Goal: Transaction & Acquisition: Purchase product/service

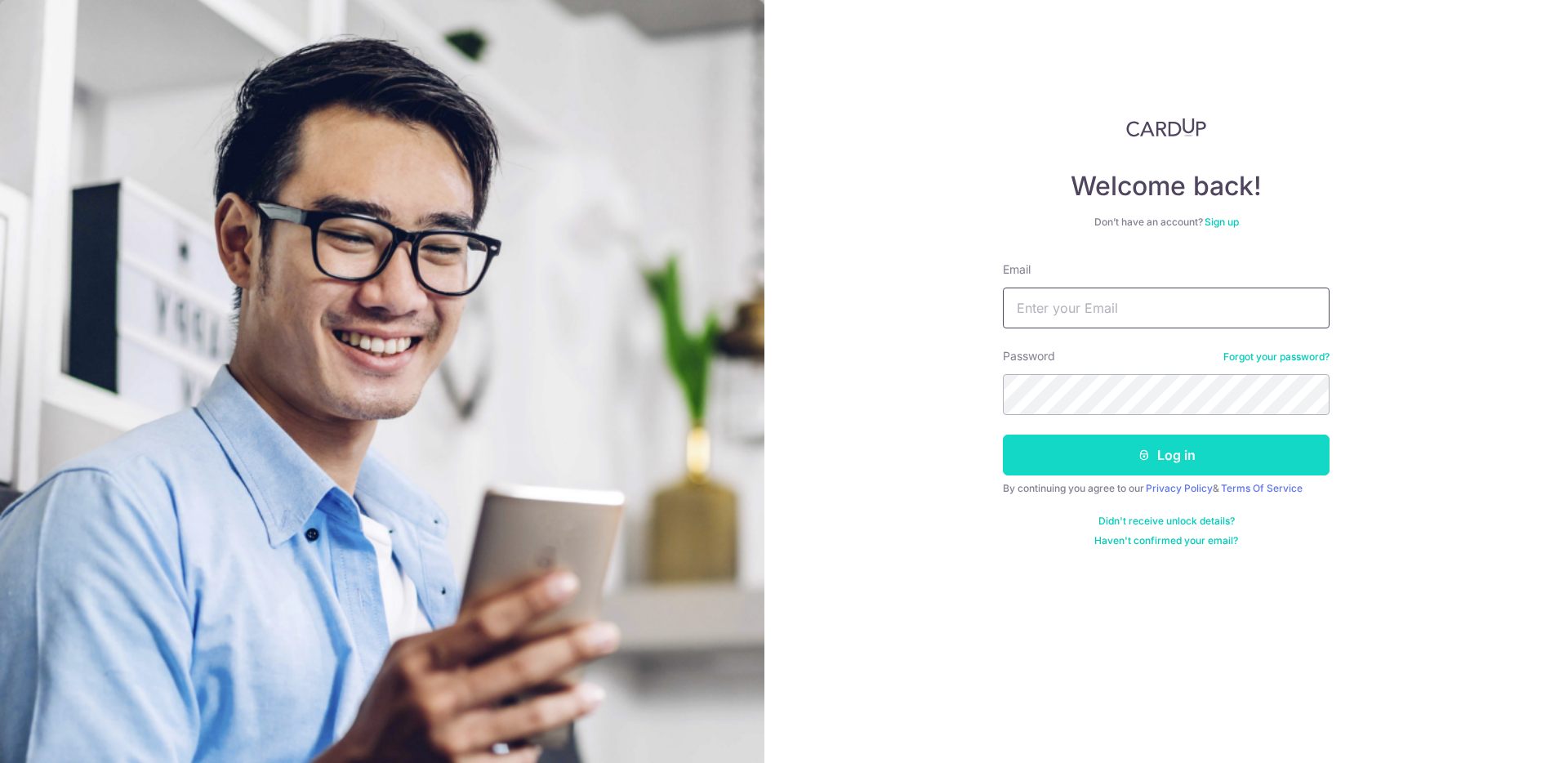
type input "simkingliang@gmail.com"
click at [1156, 456] on button "Log in" at bounding box center [1166, 455] width 326 height 41
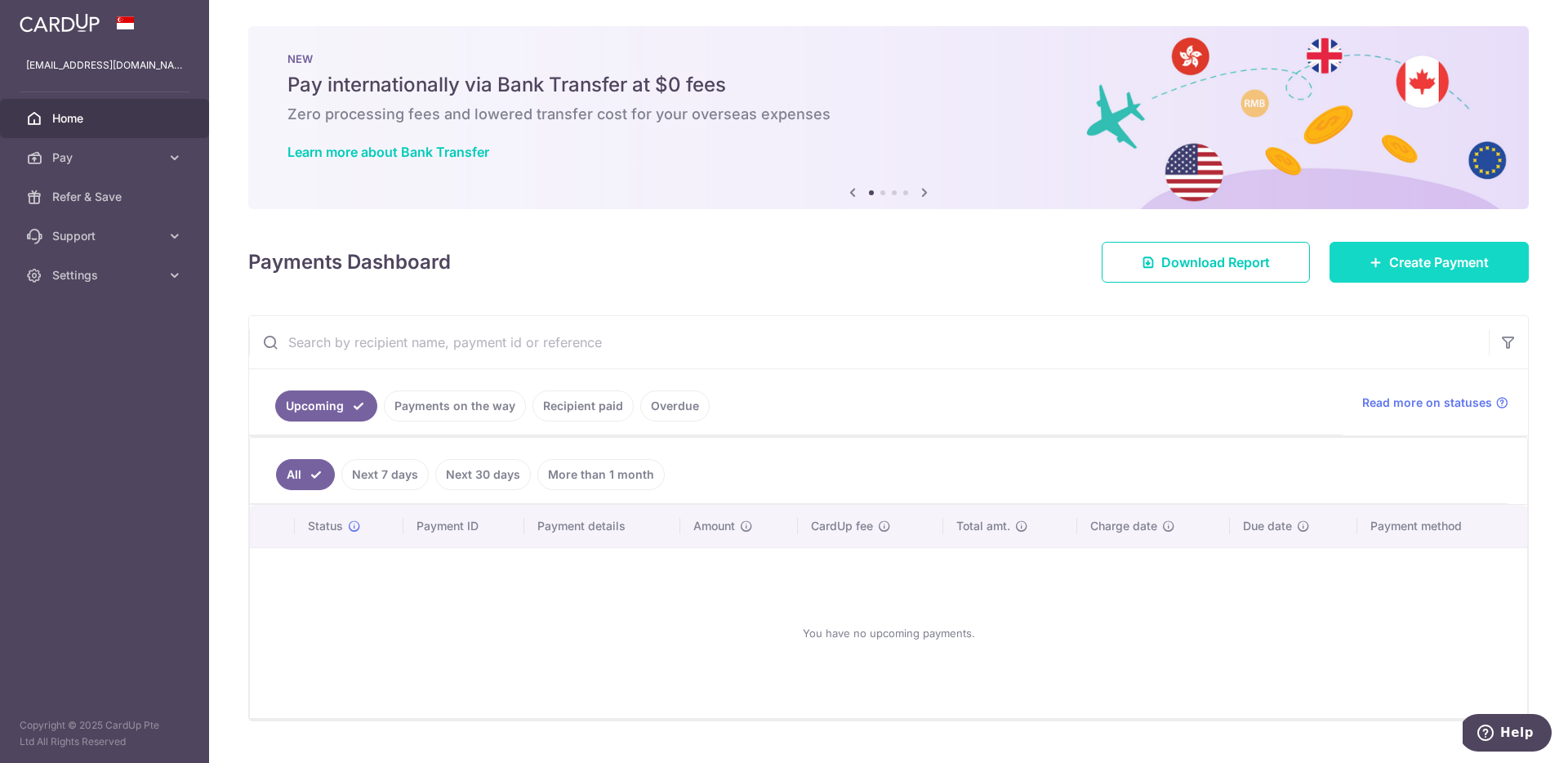
click at [1401, 264] on span "Create Payment" at bounding box center [1439, 262] width 100 height 20
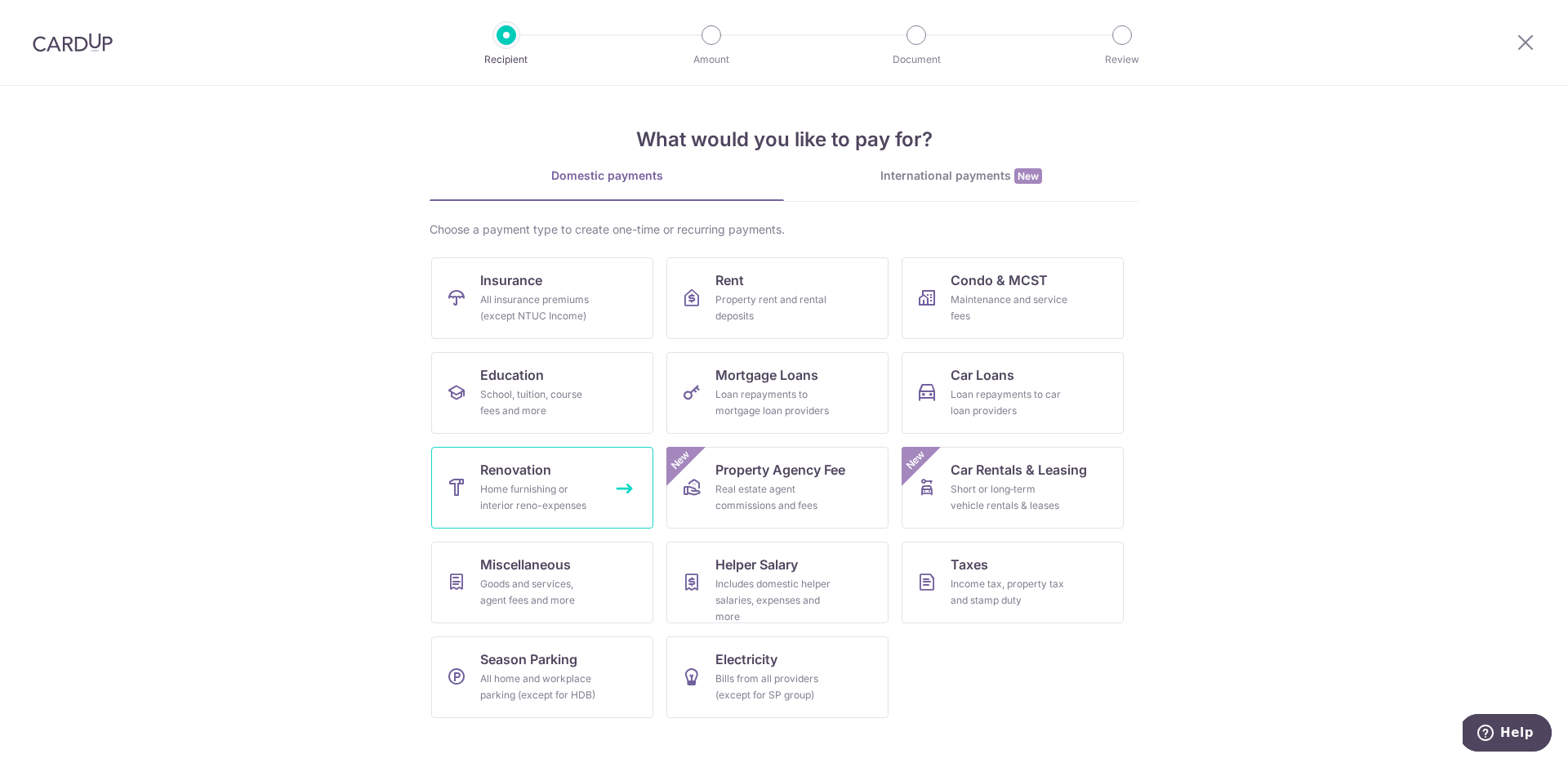
click at [575, 489] on div "Home furnishing or interior reno-expenses" at bounding box center [539, 497] width 117 height 32
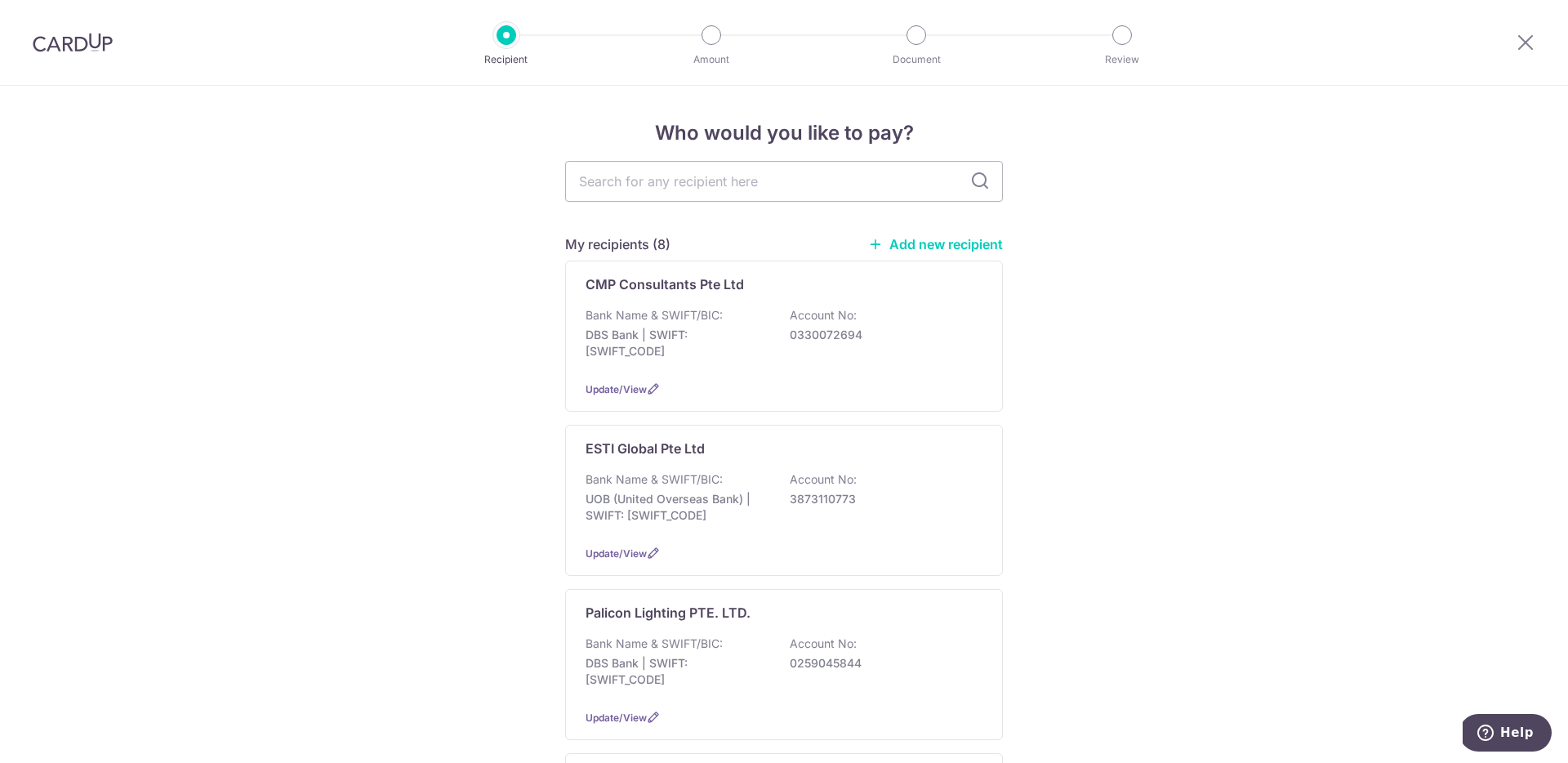
click at [959, 246] on link "Add new recipient" at bounding box center [935, 244] width 135 height 17
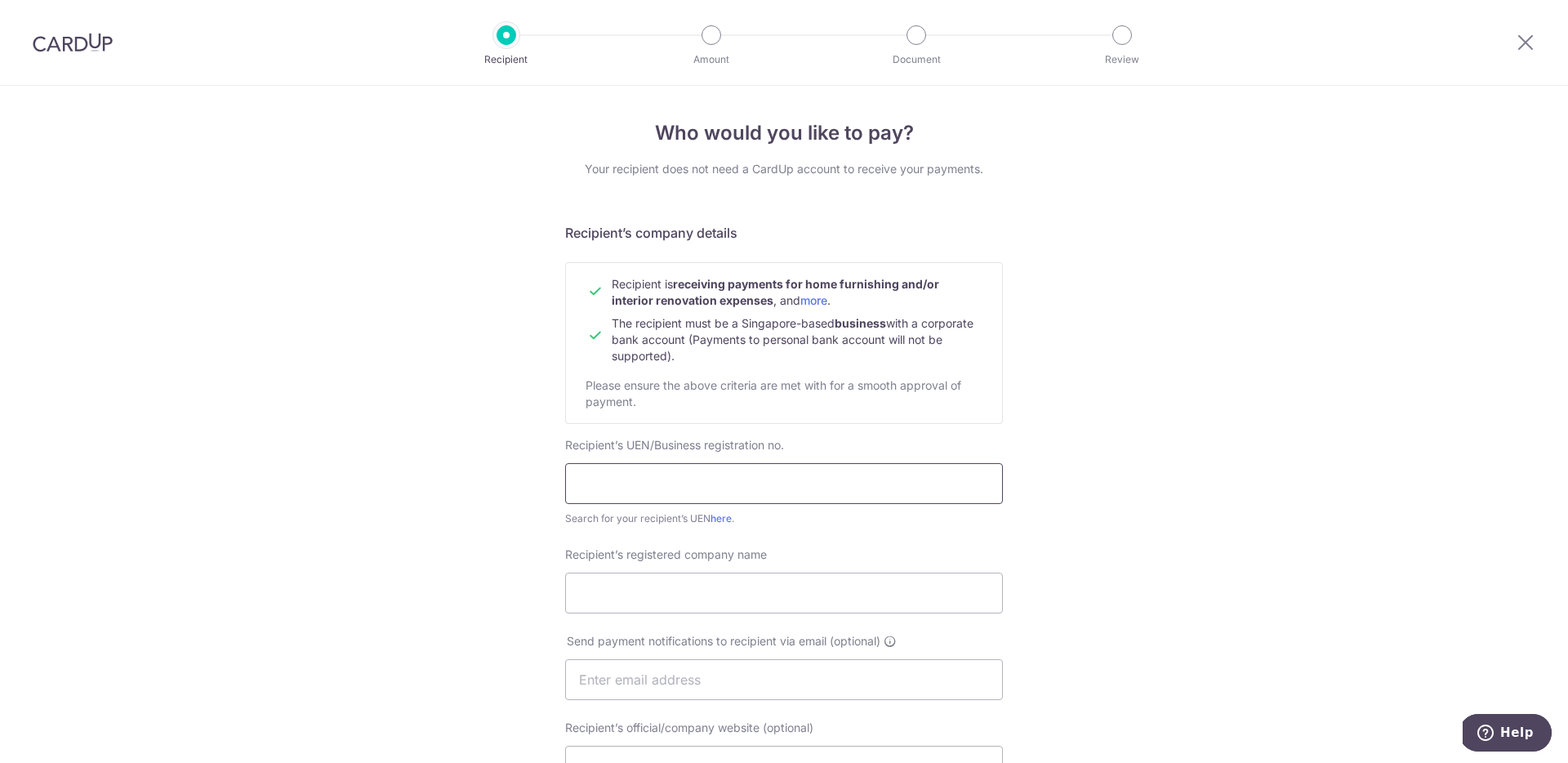
click at [730, 470] on input "text" at bounding box center [784, 483] width 438 height 41
click at [607, 584] on input "Recipient’s registered company name" at bounding box center [784, 592] width 438 height 41
paste input "KAWAJUN SINGAPORE PTE. LTD."
click at [576, 598] on input "KAWAJUN SINGAPORE PTE. LTD." at bounding box center [784, 592] width 438 height 41
type input "KAWAJUN SINGAPORE PTE. LTD."
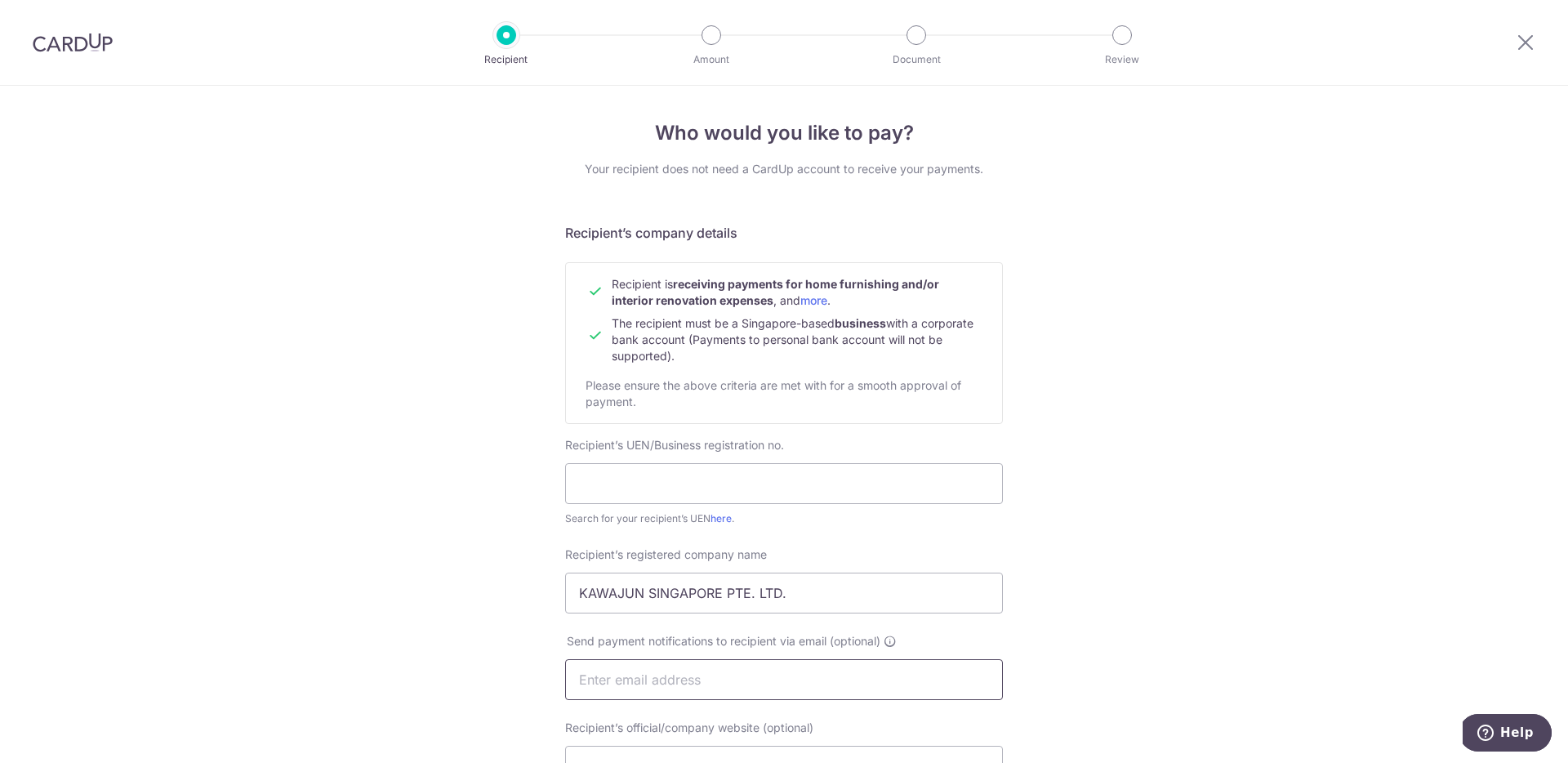
click at [651, 673] on input "text" at bounding box center [784, 679] width 438 height 41
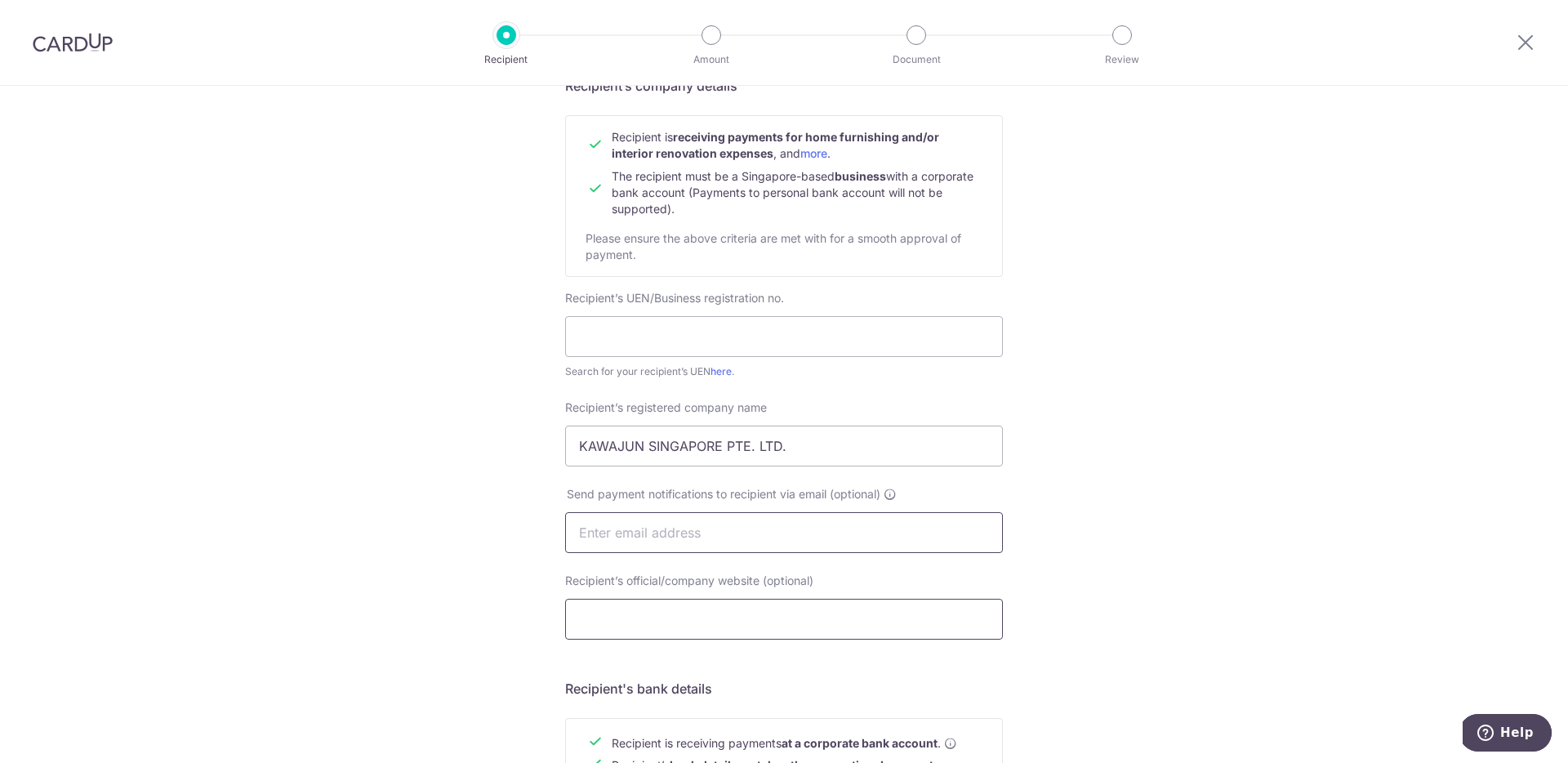
scroll to position [137, 0]
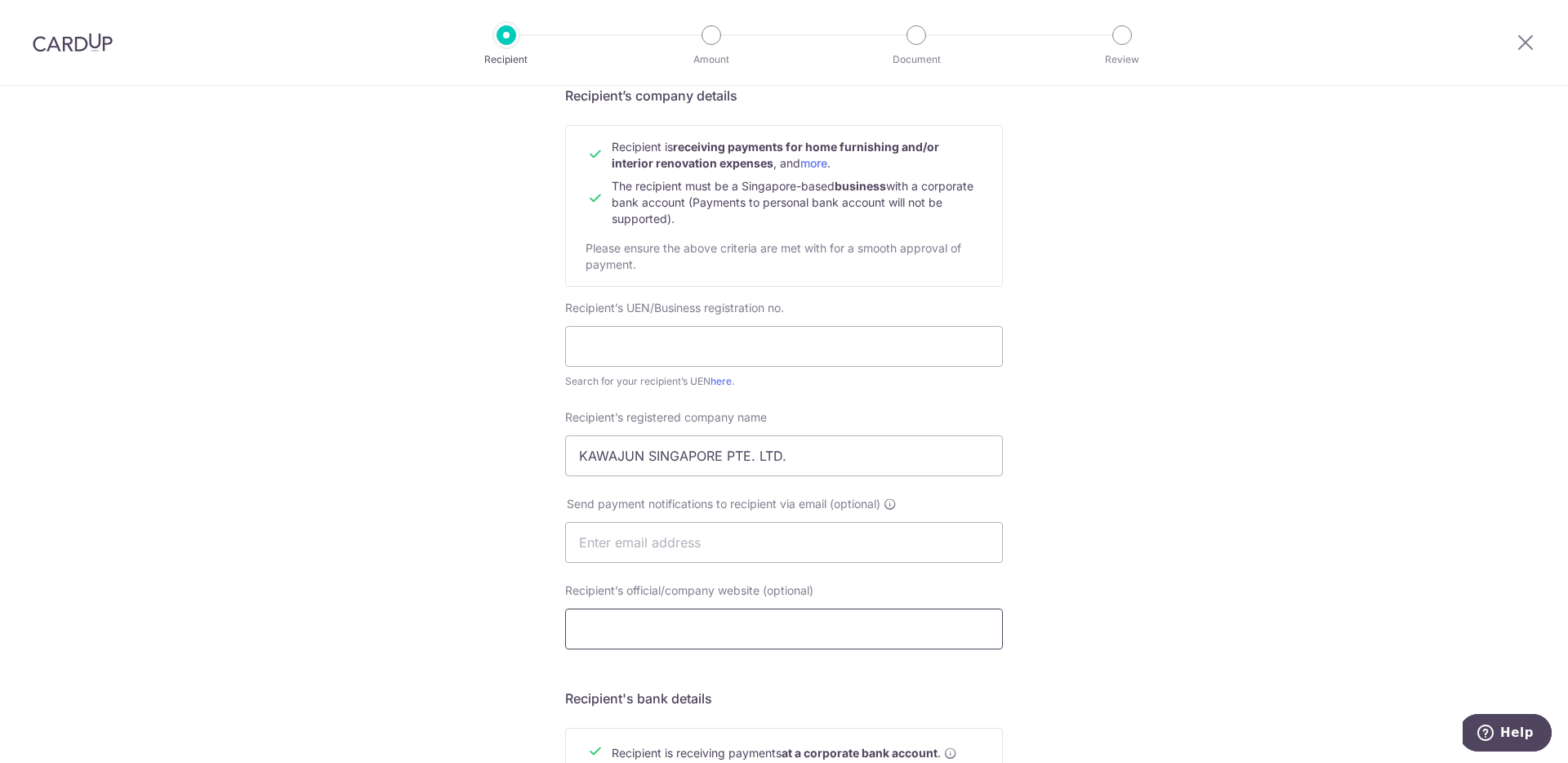
click at [859, 631] on input "Recipient’s official/company website (optional)" at bounding box center [784, 629] width 438 height 41
click at [771, 352] on input "text" at bounding box center [784, 346] width 438 height 41
click at [729, 548] on input "text" at bounding box center [784, 542] width 438 height 41
paste input "https://kawajun.biz/en/hardware/"
type input "https://kawajun.biz/en/hardware/"
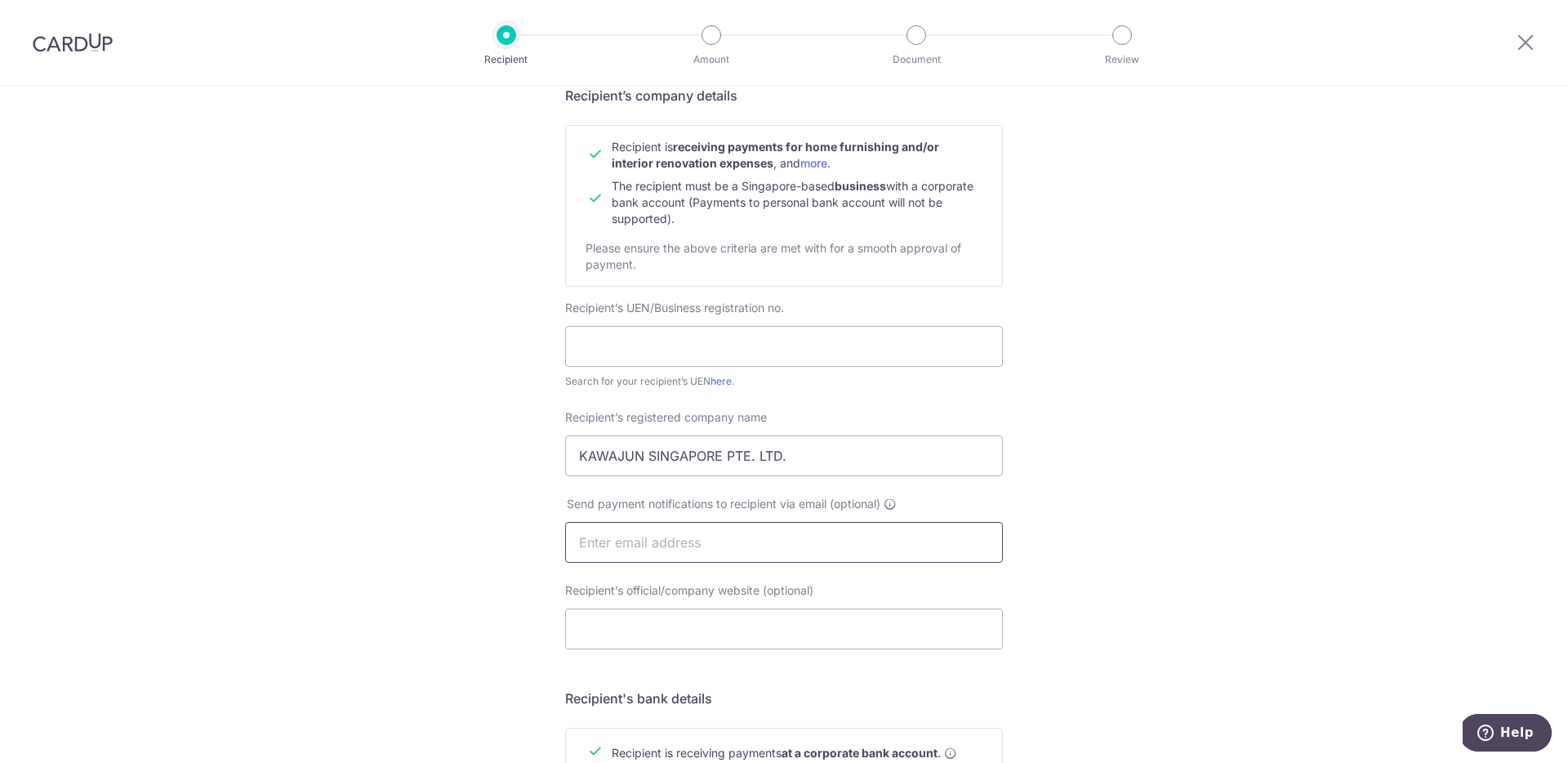
click at [680, 545] on input "text" at bounding box center [784, 542] width 438 height 41
type input "sales.hw@kawajun.sg"
drag, startPoint x: 762, startPoint y: 339, endPoint x: 760, endPoint y: 347, distance: 8.2
click at [762, 339] on input "text" at bounding box center [784, 346] width 438 height 41
type input "201103000R"
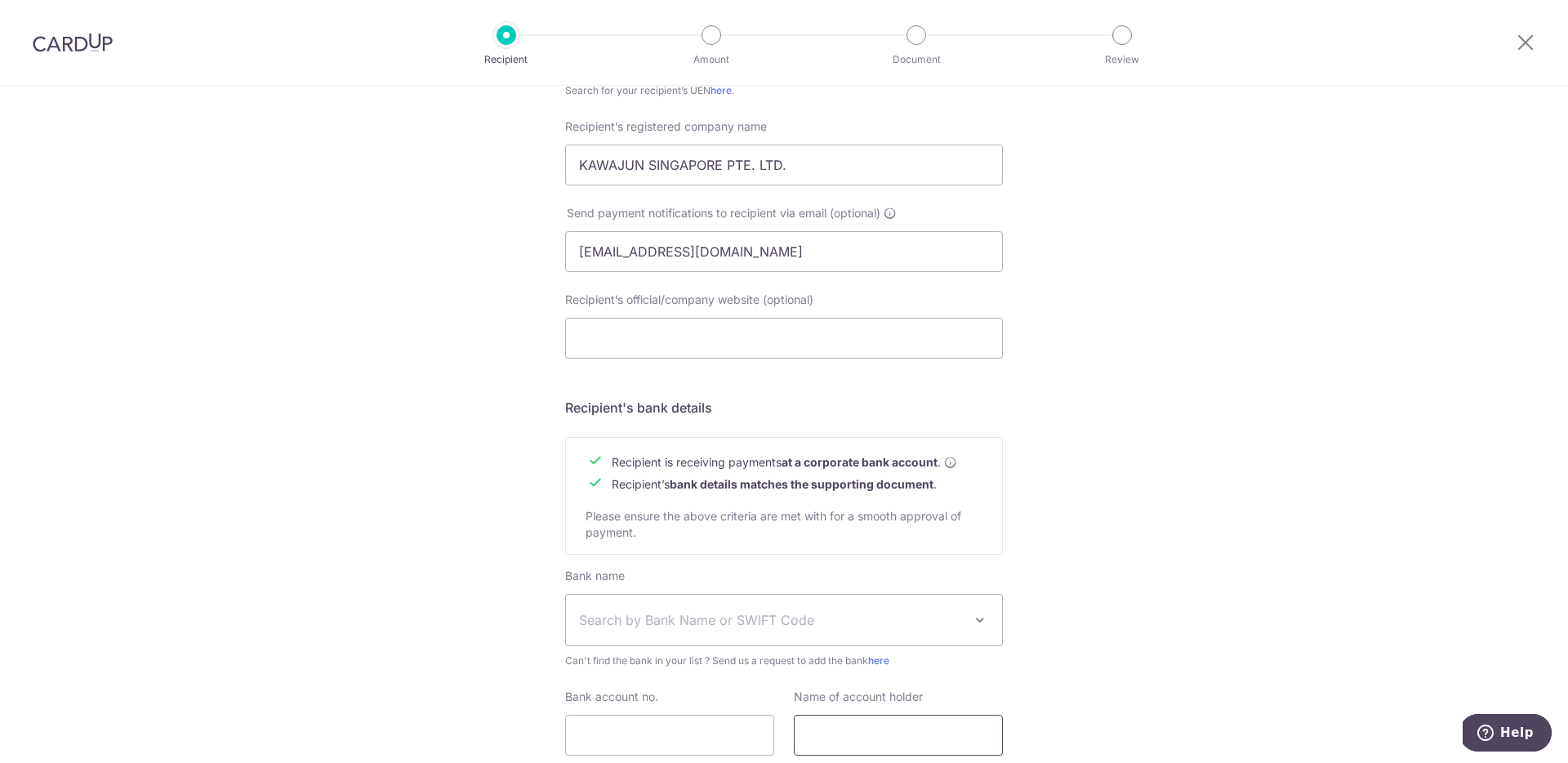
scroll to position [552, 0]
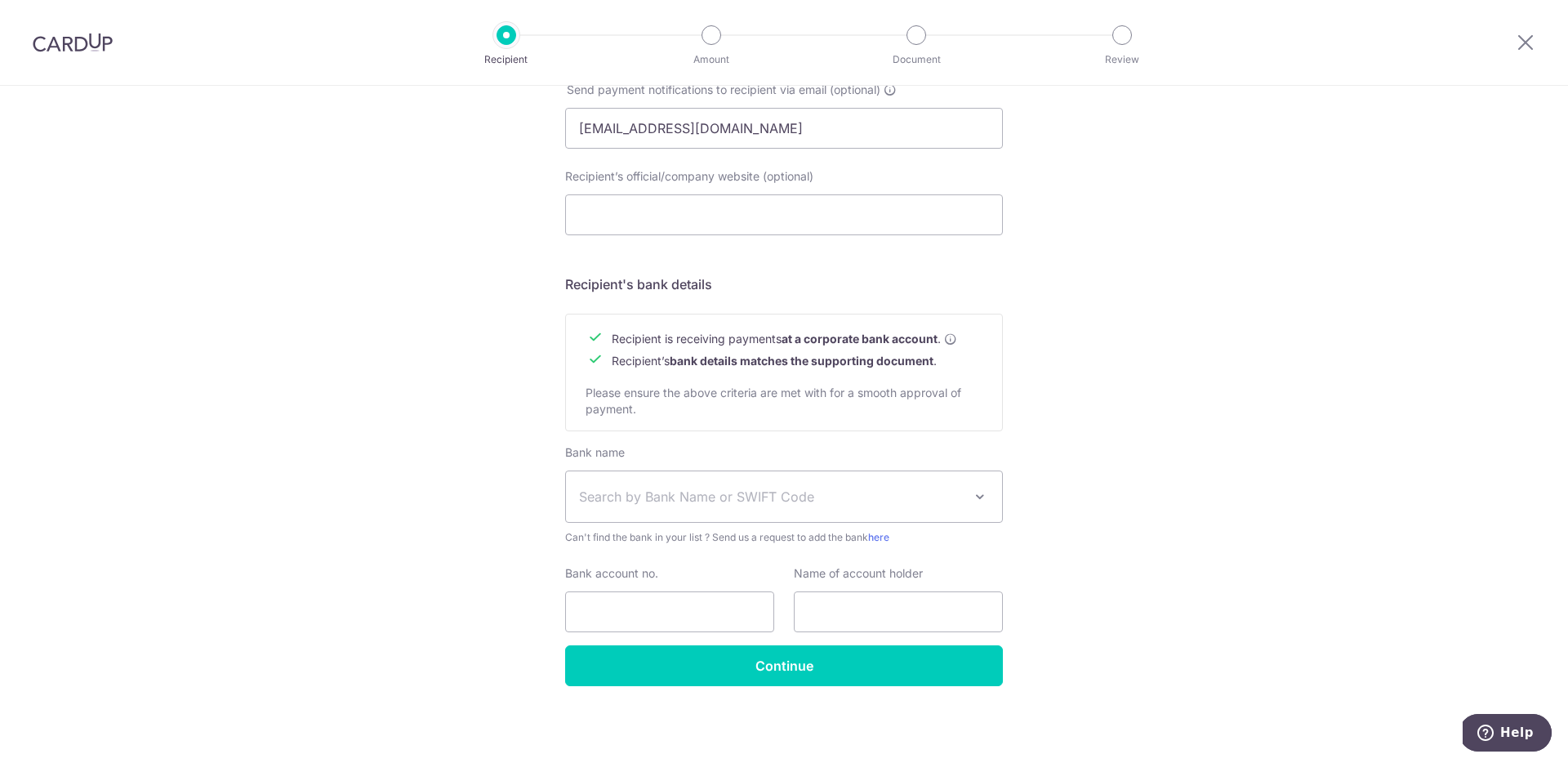
click at [799, 499] on span "Search by Bank Name or SWIFT Code" at bounding box center [770, 497] width 384 height 20
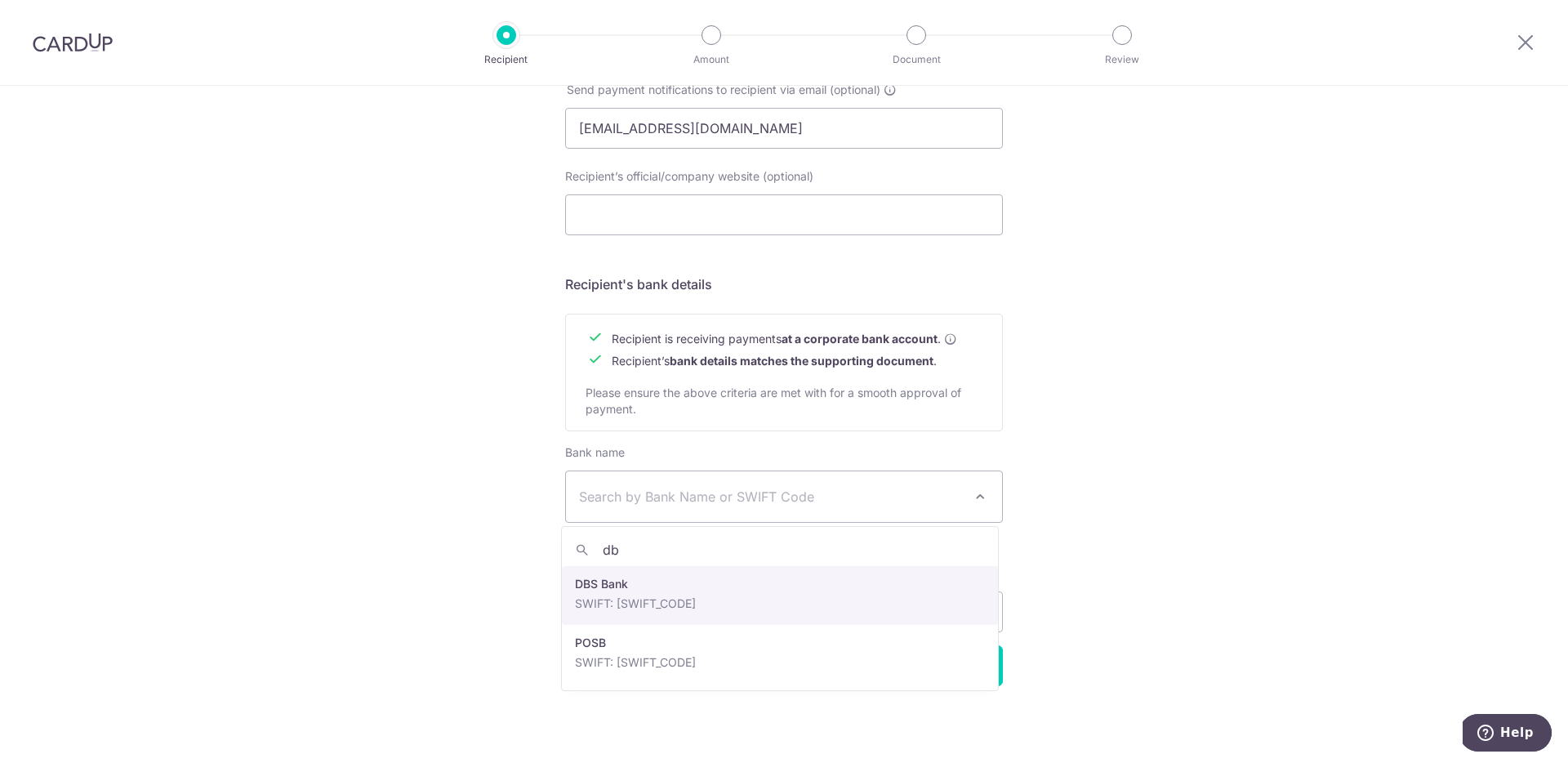
type input "db"
select select "6"
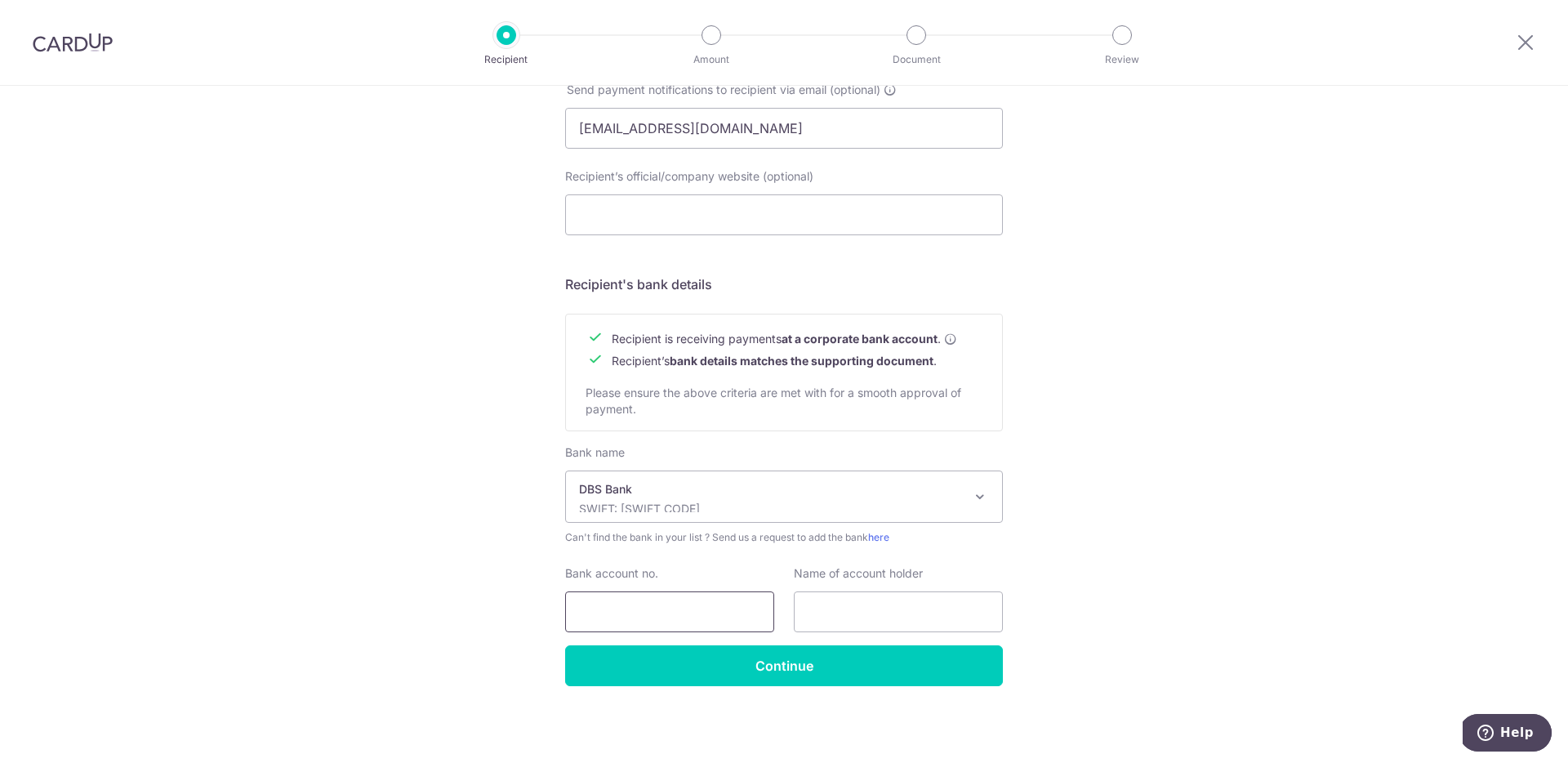
click at [699, 604] on input "Bank account no." at bounding box center [670, 611] width 209 height 41
paste input "072-131116-0"
click at [604, 617] on input "072-131116-0" at bounding box center [670, 611] width 209 height 41
click at [640, 613] on input "072131116-0" at bounding box center [670, 611] width 209 height 41
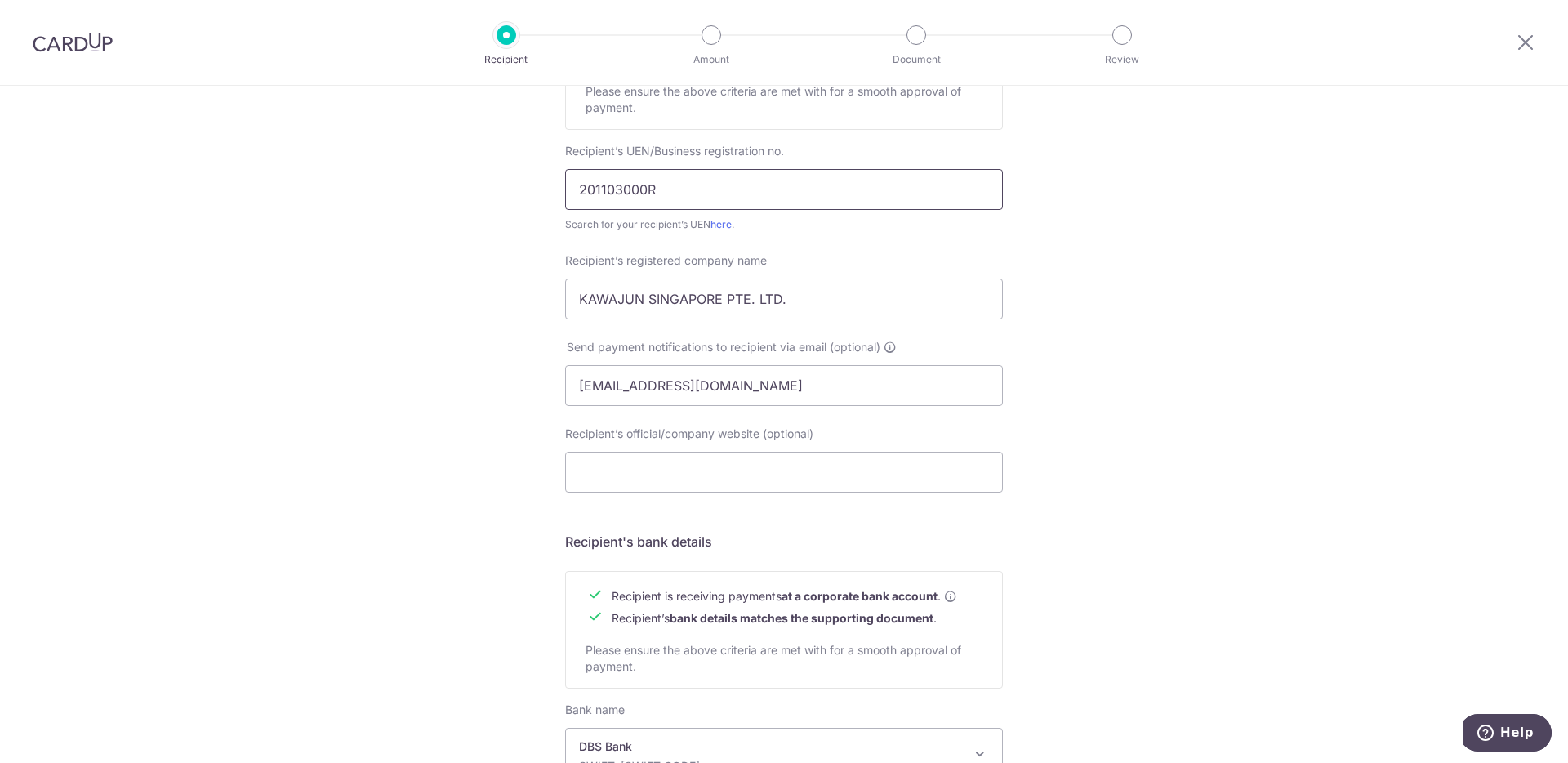
type input "0721311160"
click at [729, 202] on input "201103000R" at bounding box center [784, 189] width 438 height 41
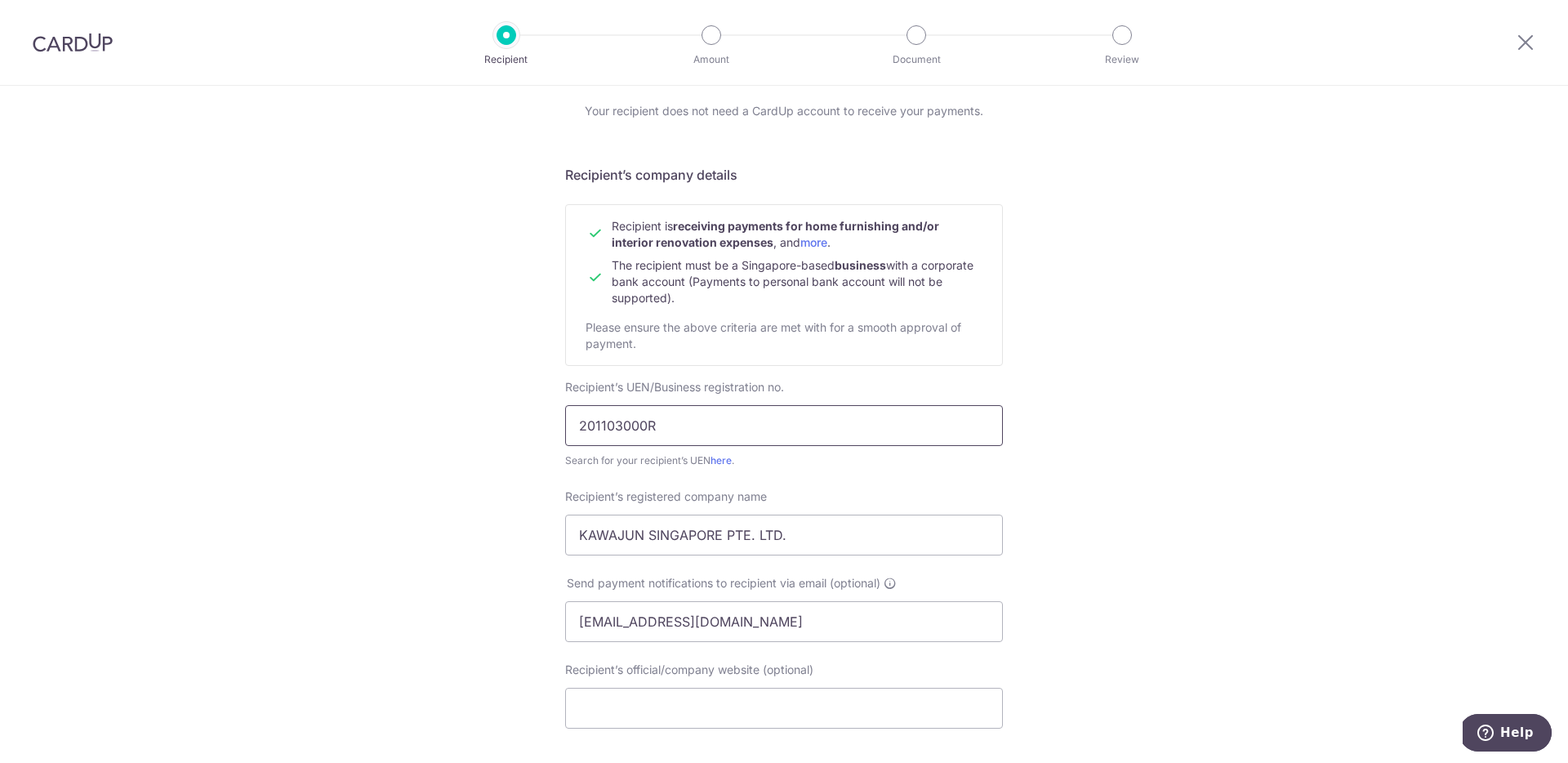
scroll to position [246, 0]
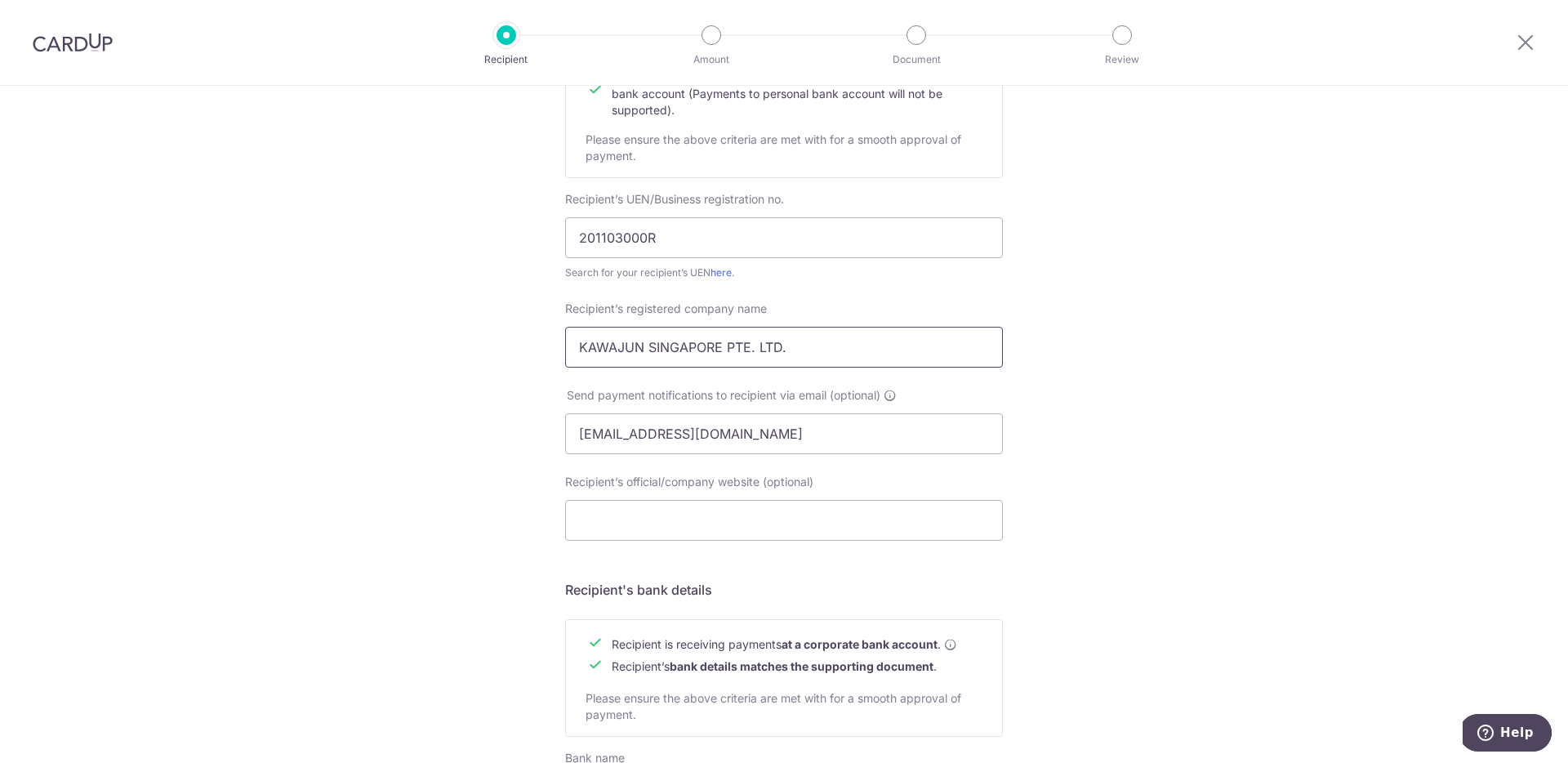
click at [708, 357] on input "KAWAJUN SINGAPORE PTE. LTD." at bounding box center [784, 347] width 438 height 41
click at [708, 356] on input "KAWAJUN SINGAPORE PTE. LTD." at bounding box center [784, 347] width 438 height 41
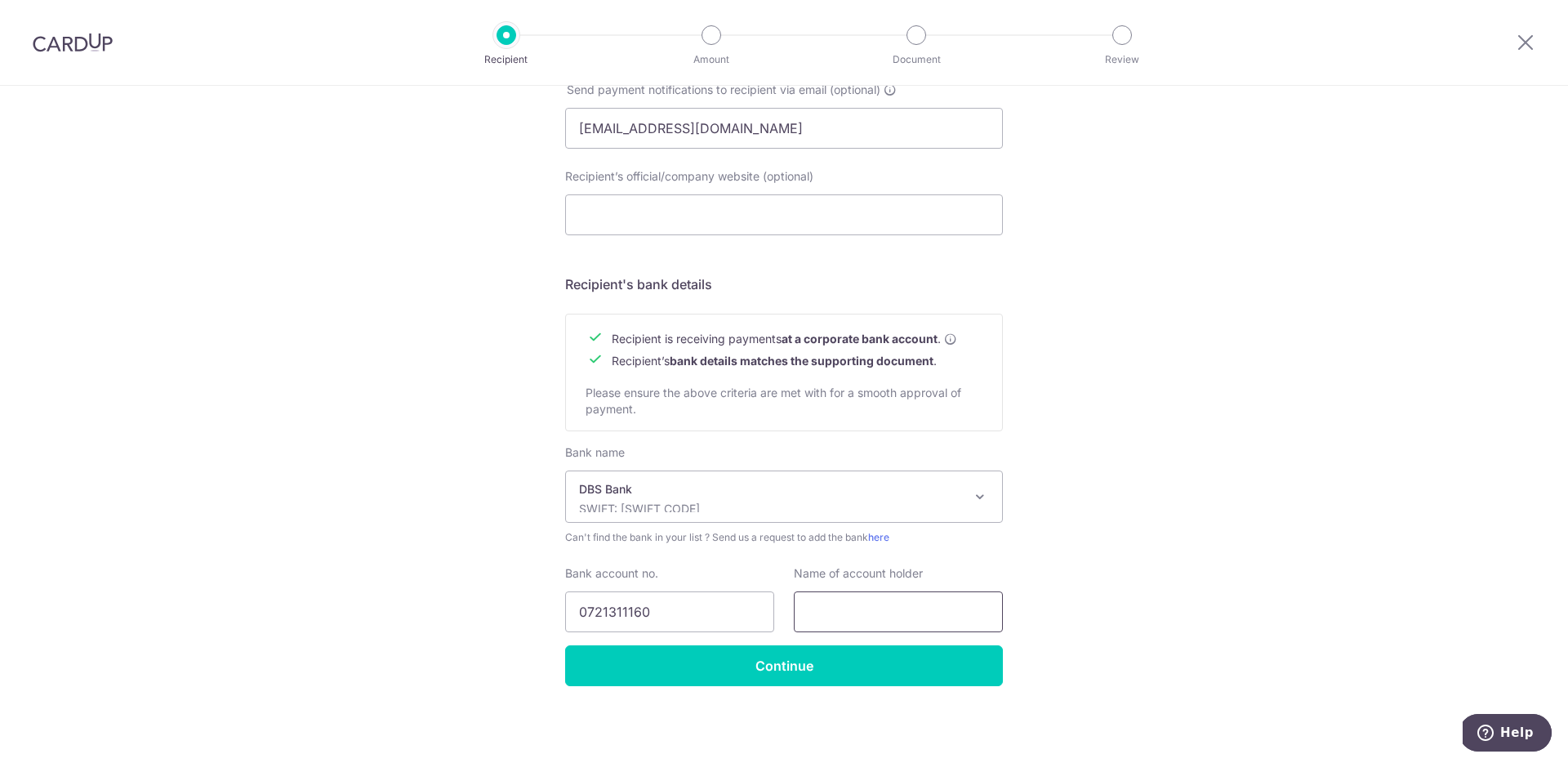
click at [847, 600] on input "text" at bounding box center [898, 611] width 209 height 41
paste input "KAWAJUN SINGAPORE PTE. LTD."
type input "KAWAJUN SINGAPORE PTE. LTD."
click at [827, 679] on input "Continue" at bounding box center [784, 666] width 438 height 41
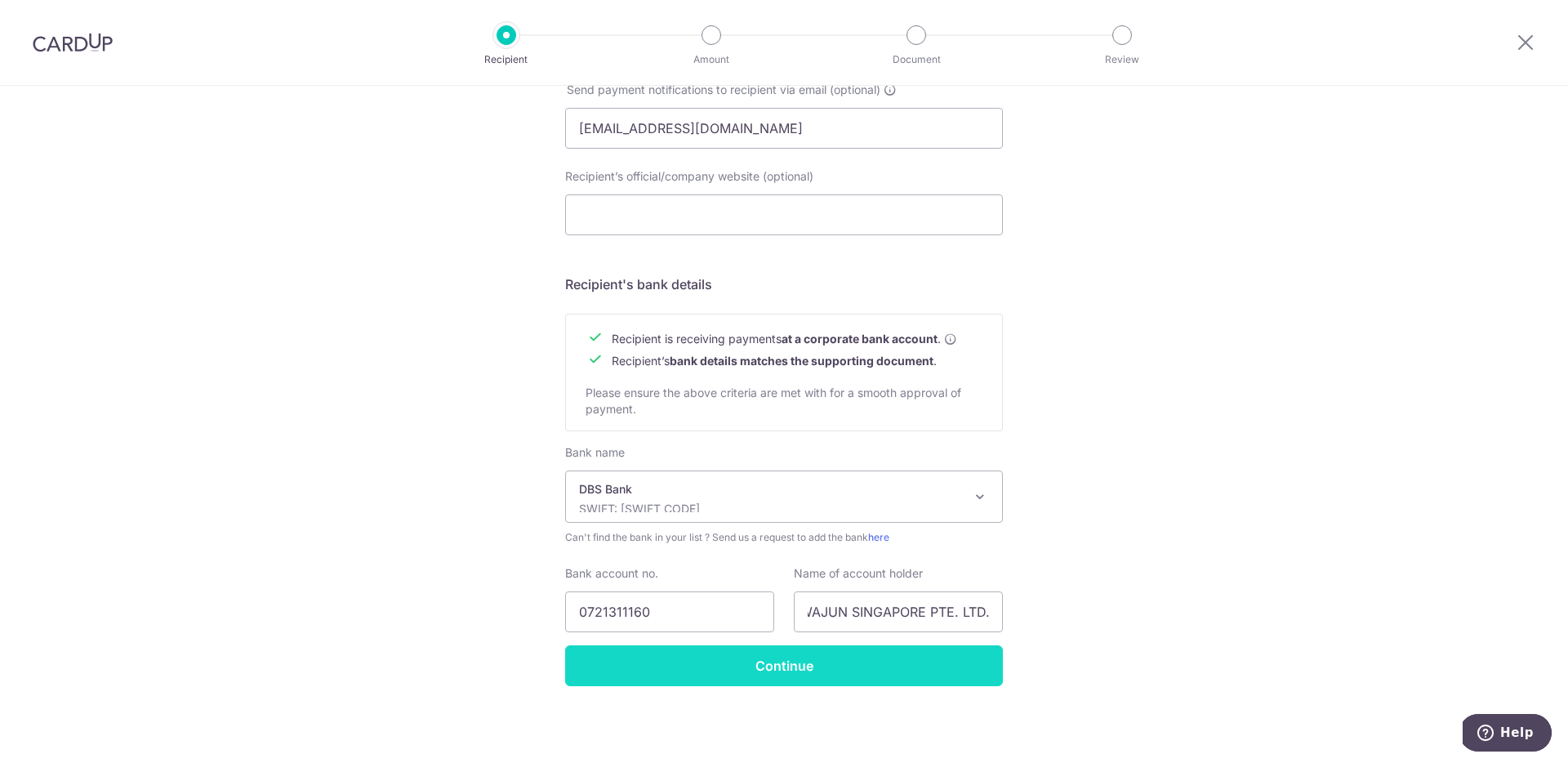
scroll to position [0, 0]
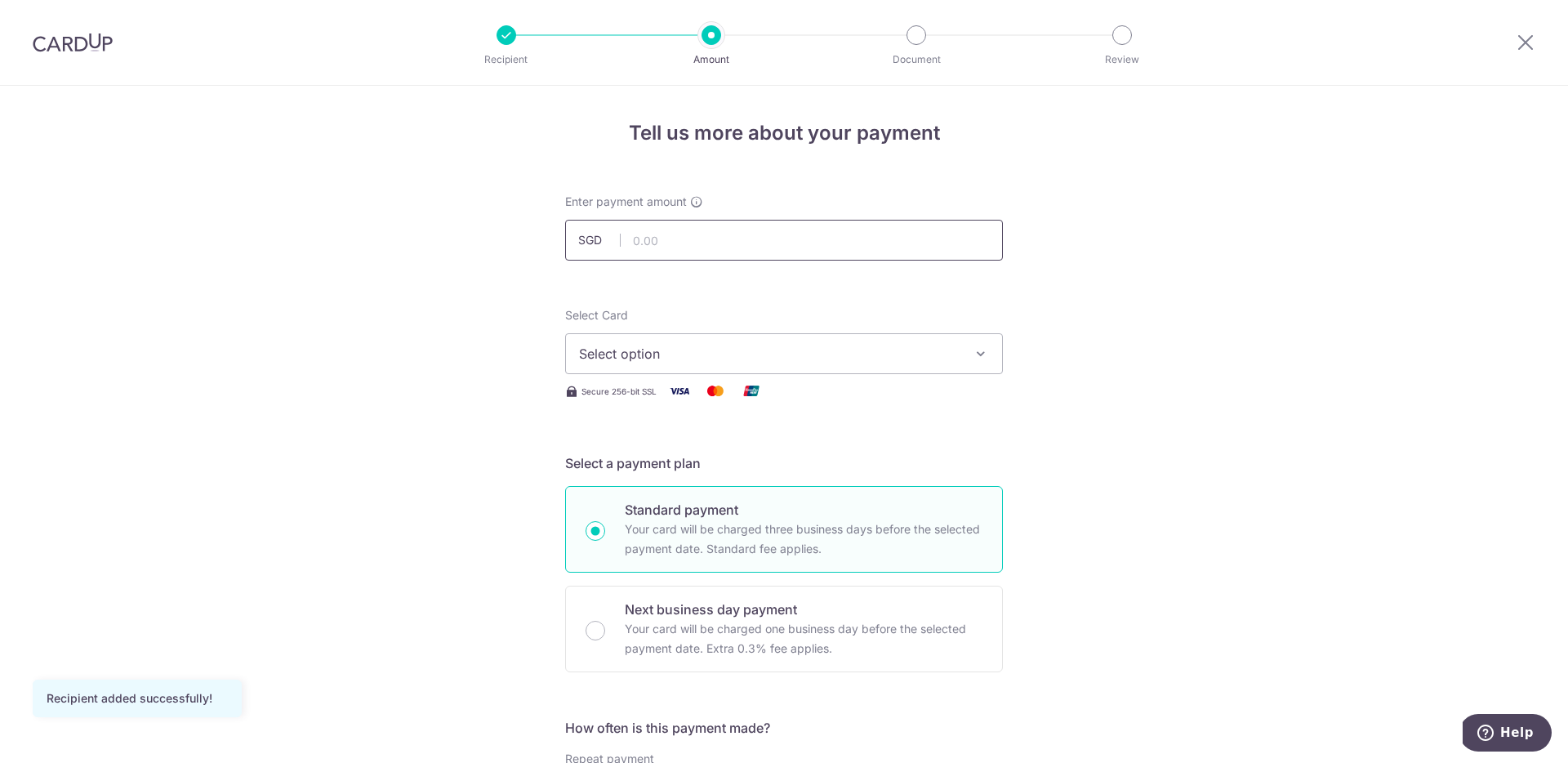
click at [688, 247] on input "text" at bounding box center [784, 240] width 438 height 41
paste input "15,382.84"
type input "15,382.84"
click at [773, 353] on span "Select option" at bounding box center [769, 354] width 381 height 20
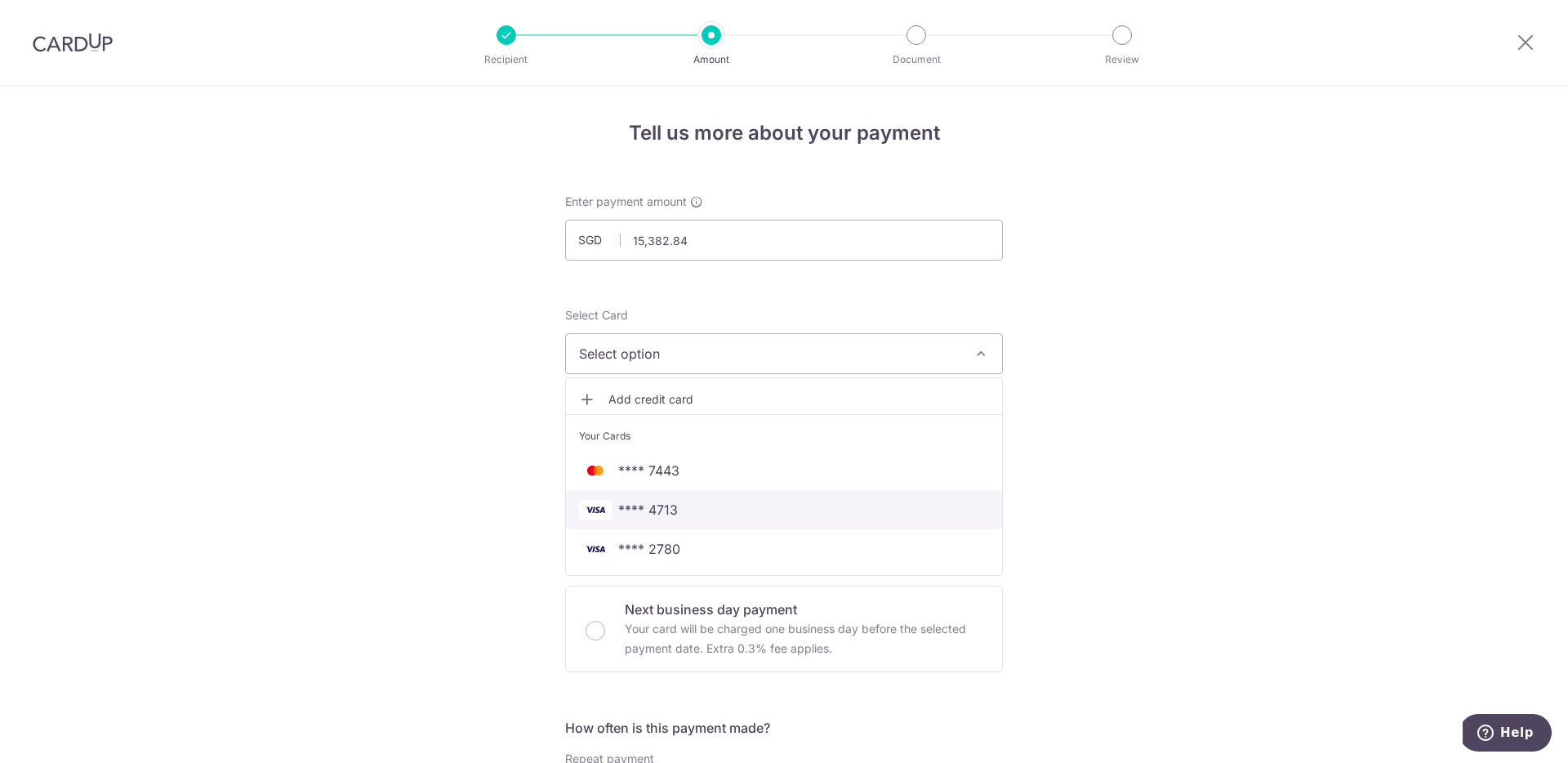
click at [704, 519] on span "**** 4713" at bounding box center [784, 510] width 410 height 20
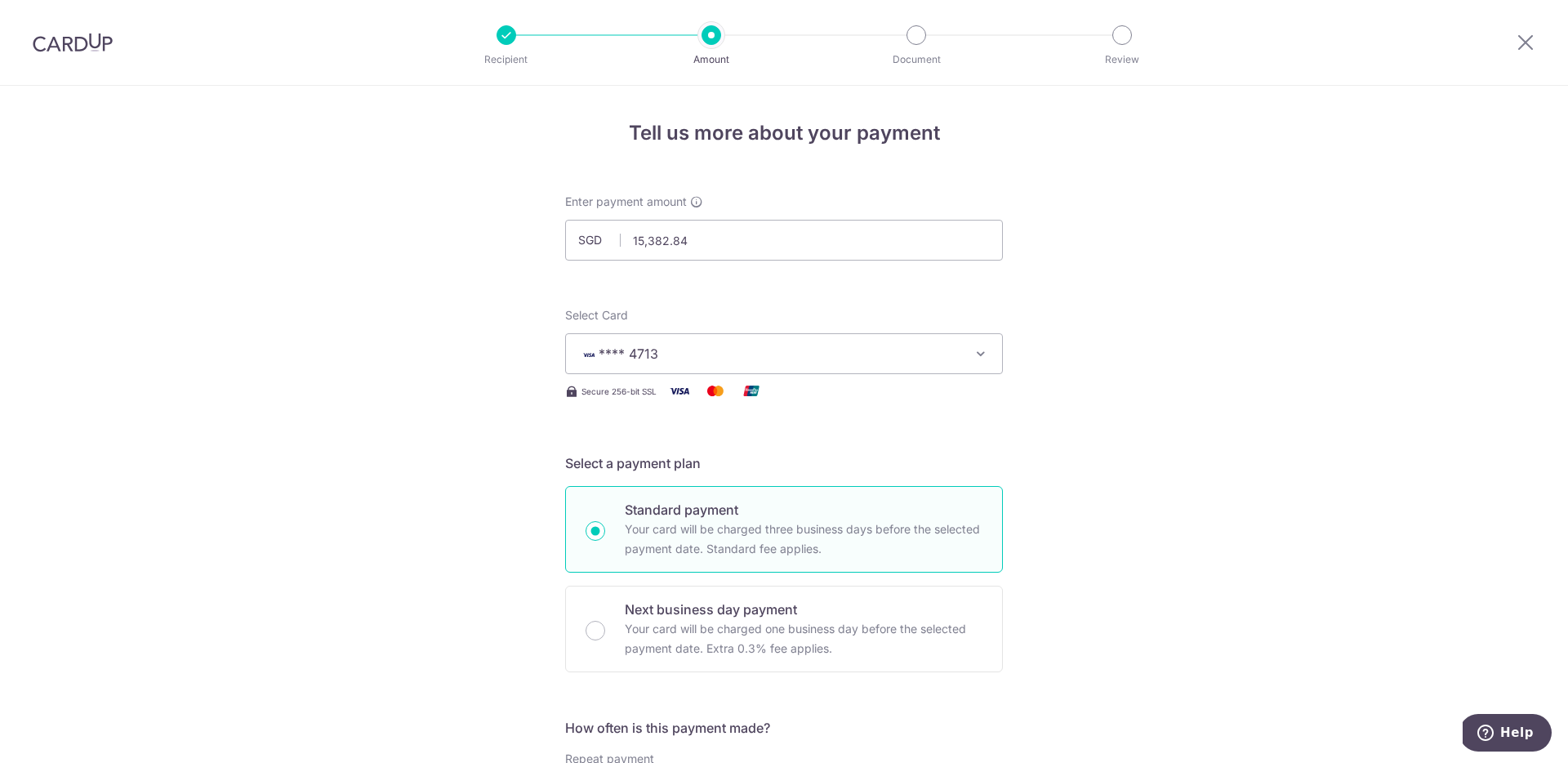
scroll to position [263, 0]
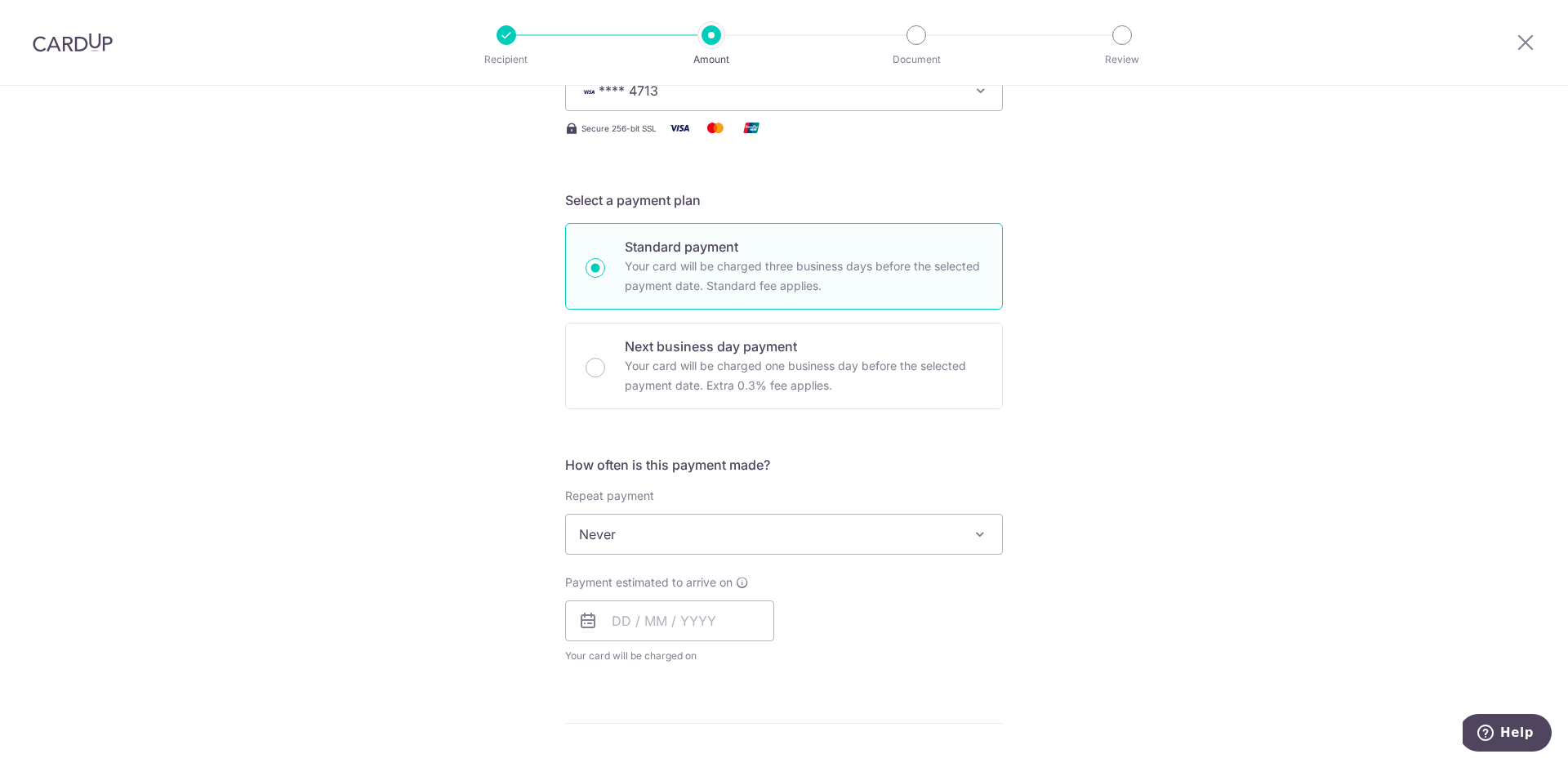
click at [720, 596] on div "Payment estimated to arrive on Your card will be charged on for the first payme…" at bounding box center [670, 619] width 209 height 90
click at [713, 613] on input "text" at bounding box center [670, 621] width 209 height 41
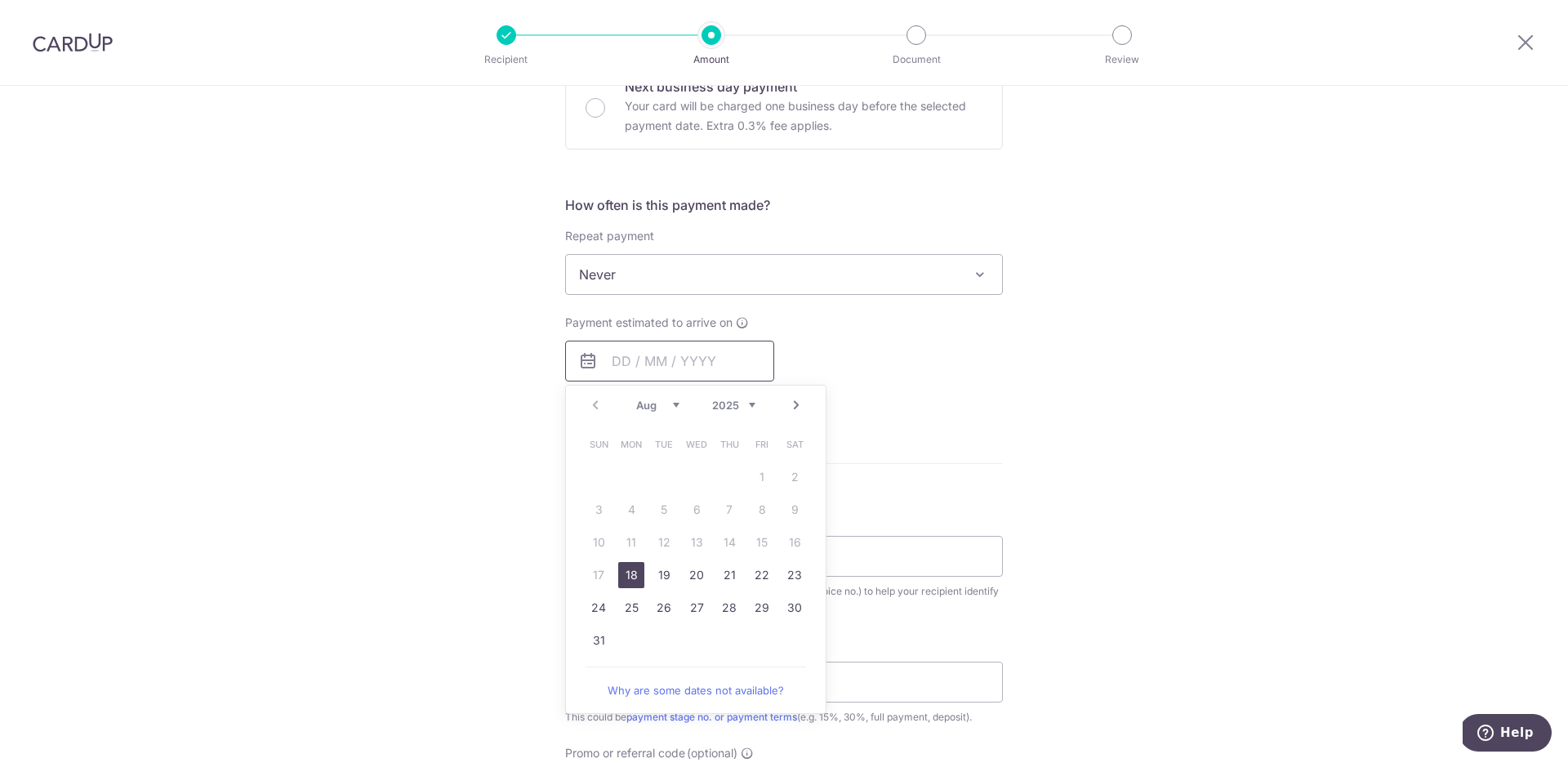
scroll to position [606, 0]
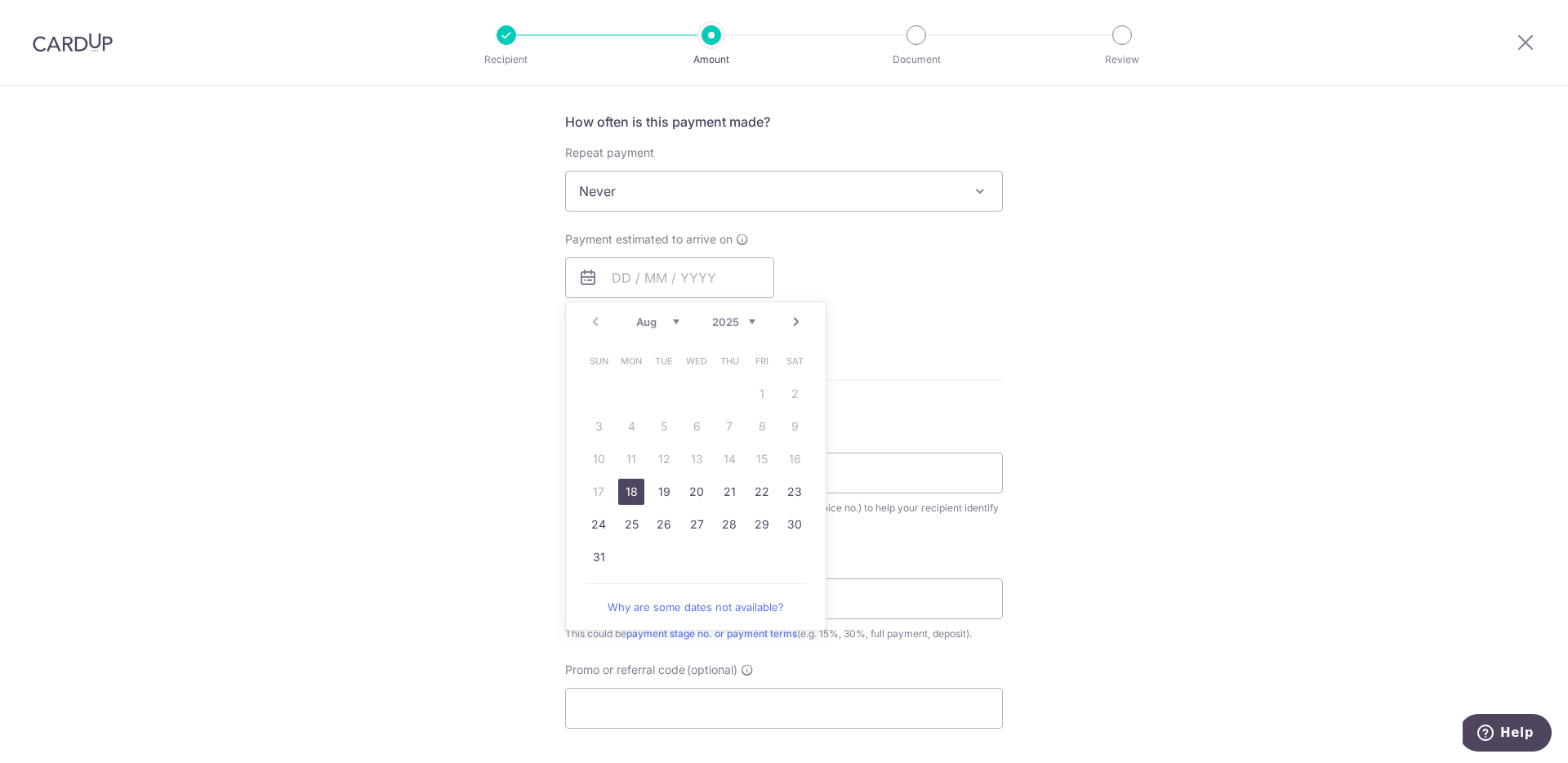
click at [626, 496] on link "18" at bounding box center [630, 491] width 26 height 26
type input "18/08/2025"
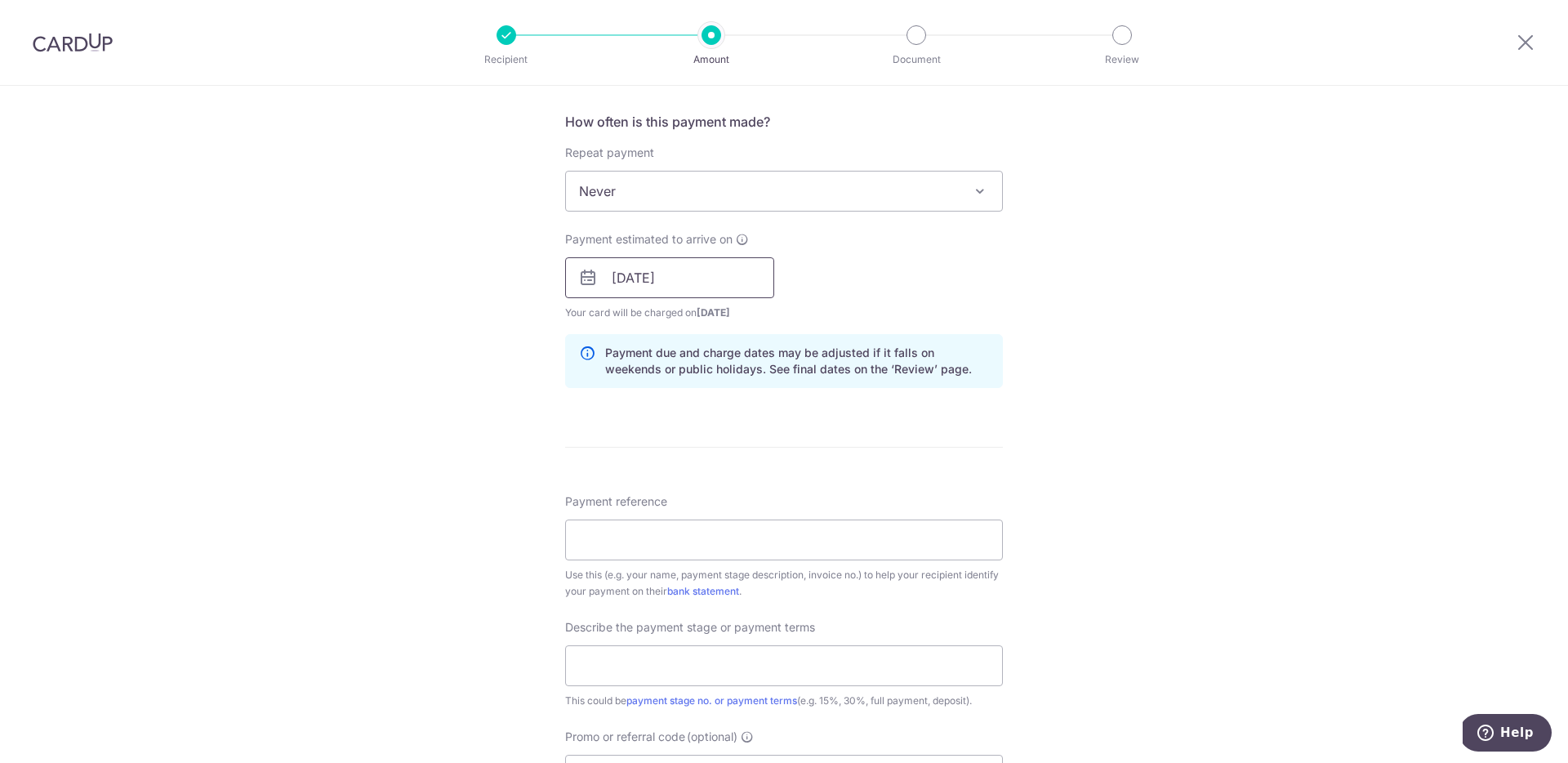
click at [676, 282] on input "18/08/2025" at bounding box center [670, 277] width 209 height 41
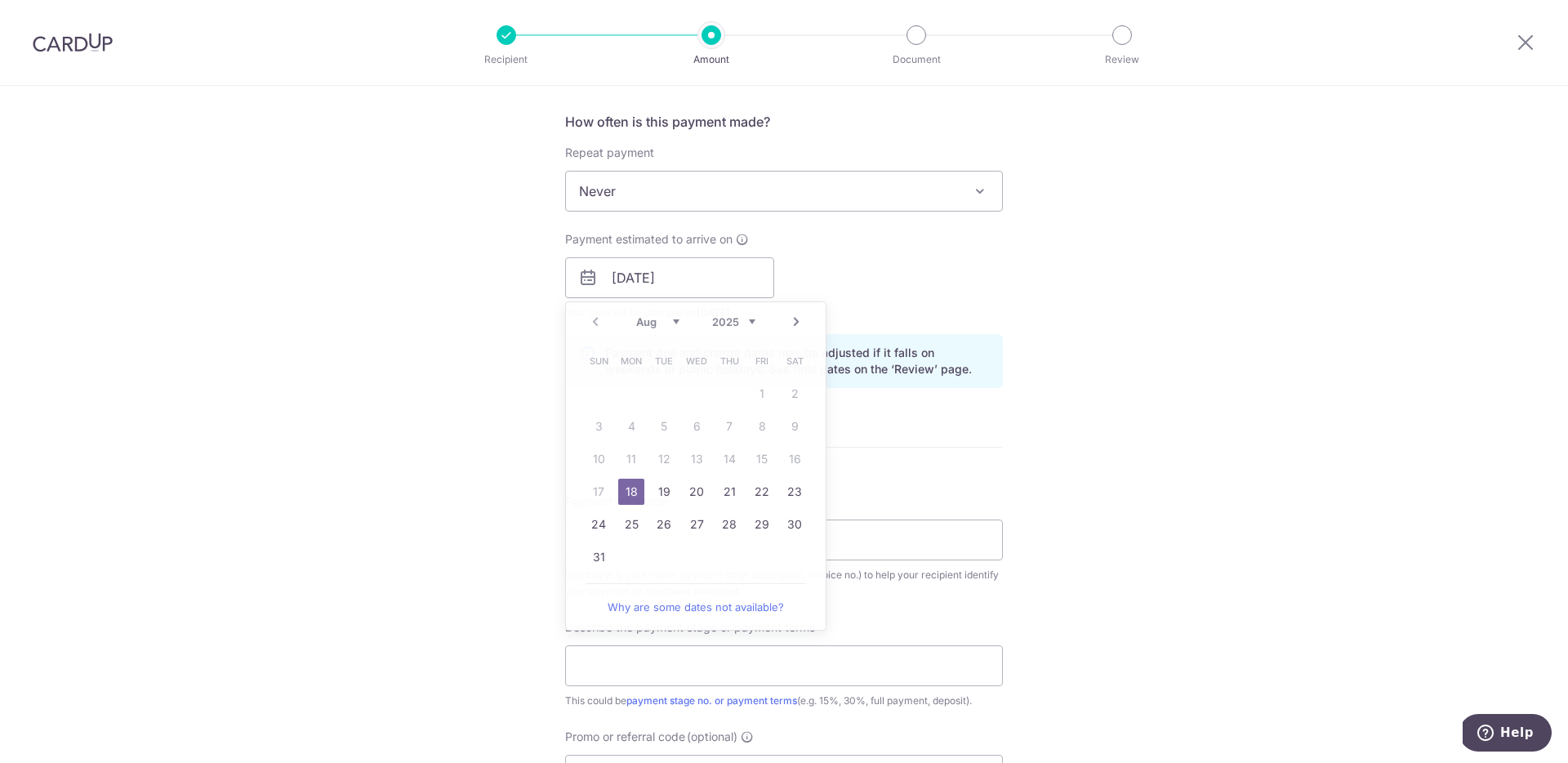
click at [1077, 466] on div "Tell us more about your payment Enter payment amount SGD 15,382.84 15382.84 Rec…" at bounding box center [784, 307] width 1568 height 1654
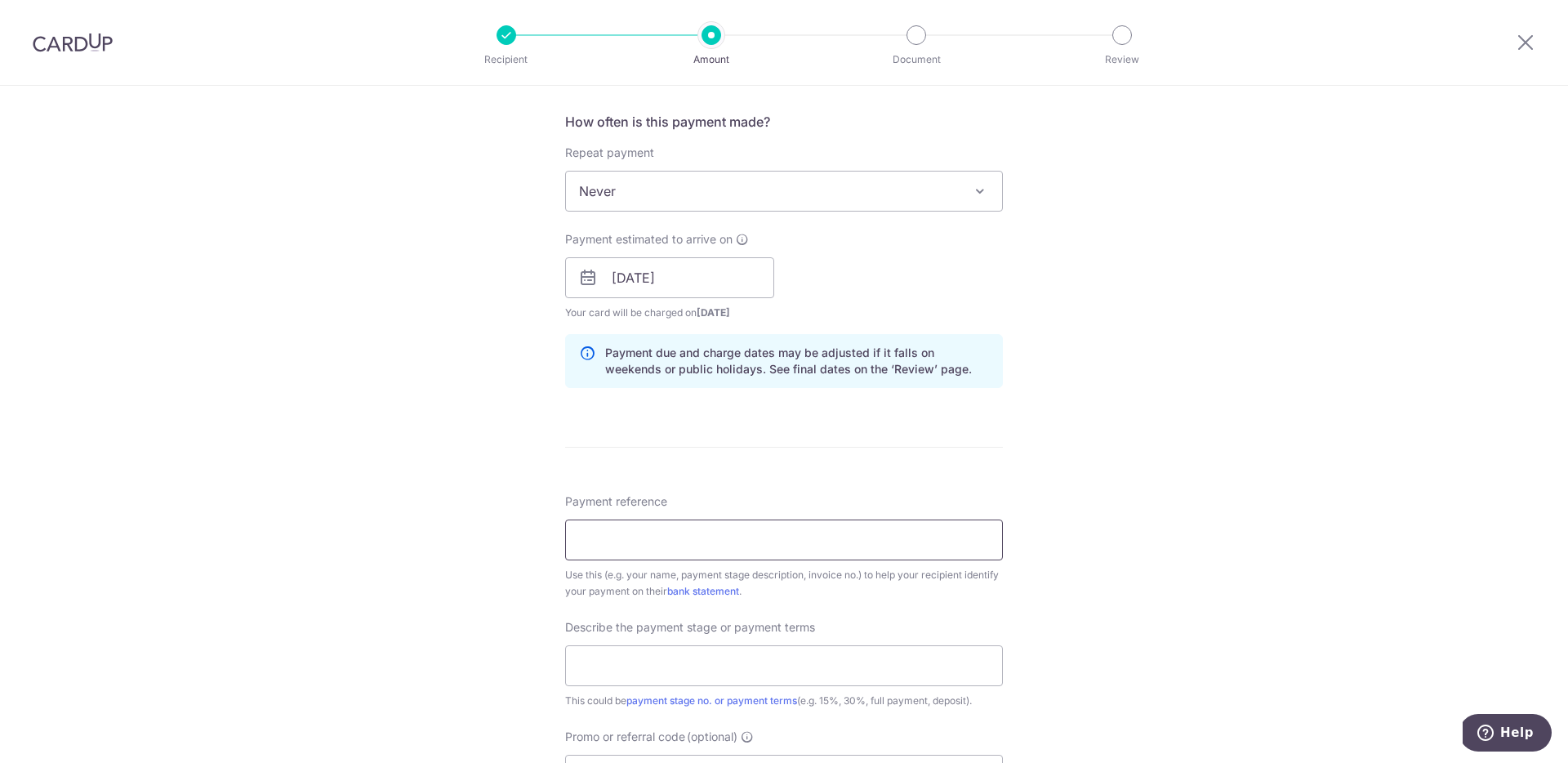
click at [850, 535] on input "Payment reference" at bounding box center [784, 540] width 438 height 41
click at [1122, 542] on div "Tell us more about your payment Enter payment amount SGD 15,382.84 15382.84 Rec…" at bounding box center [784, 307] width 1568 height 1654
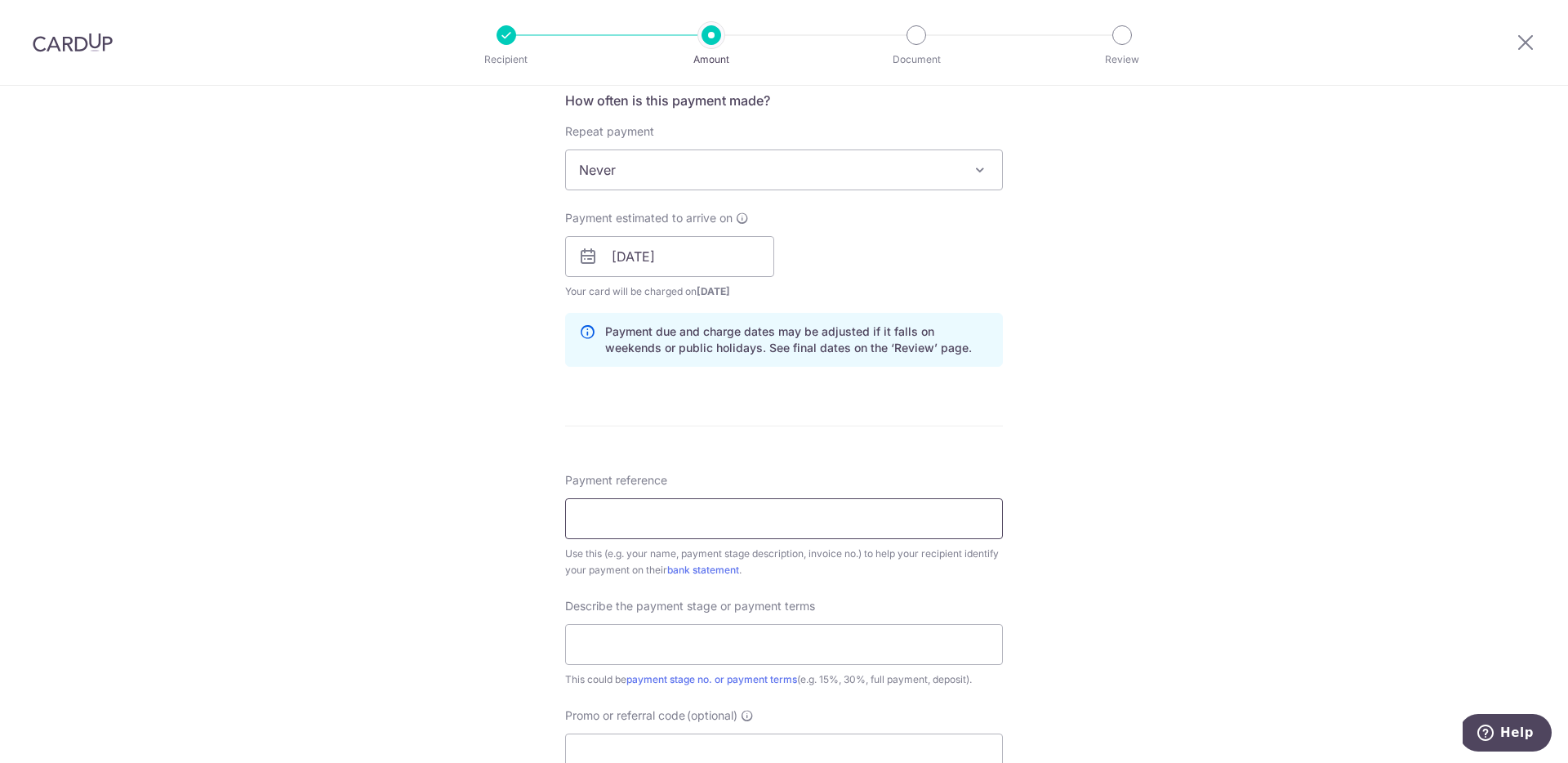
click at [710, 516] on input "Payment reference" at bounding box center [784, 518] width 438 height 41
paste input "MING-250721-MRS-48883"
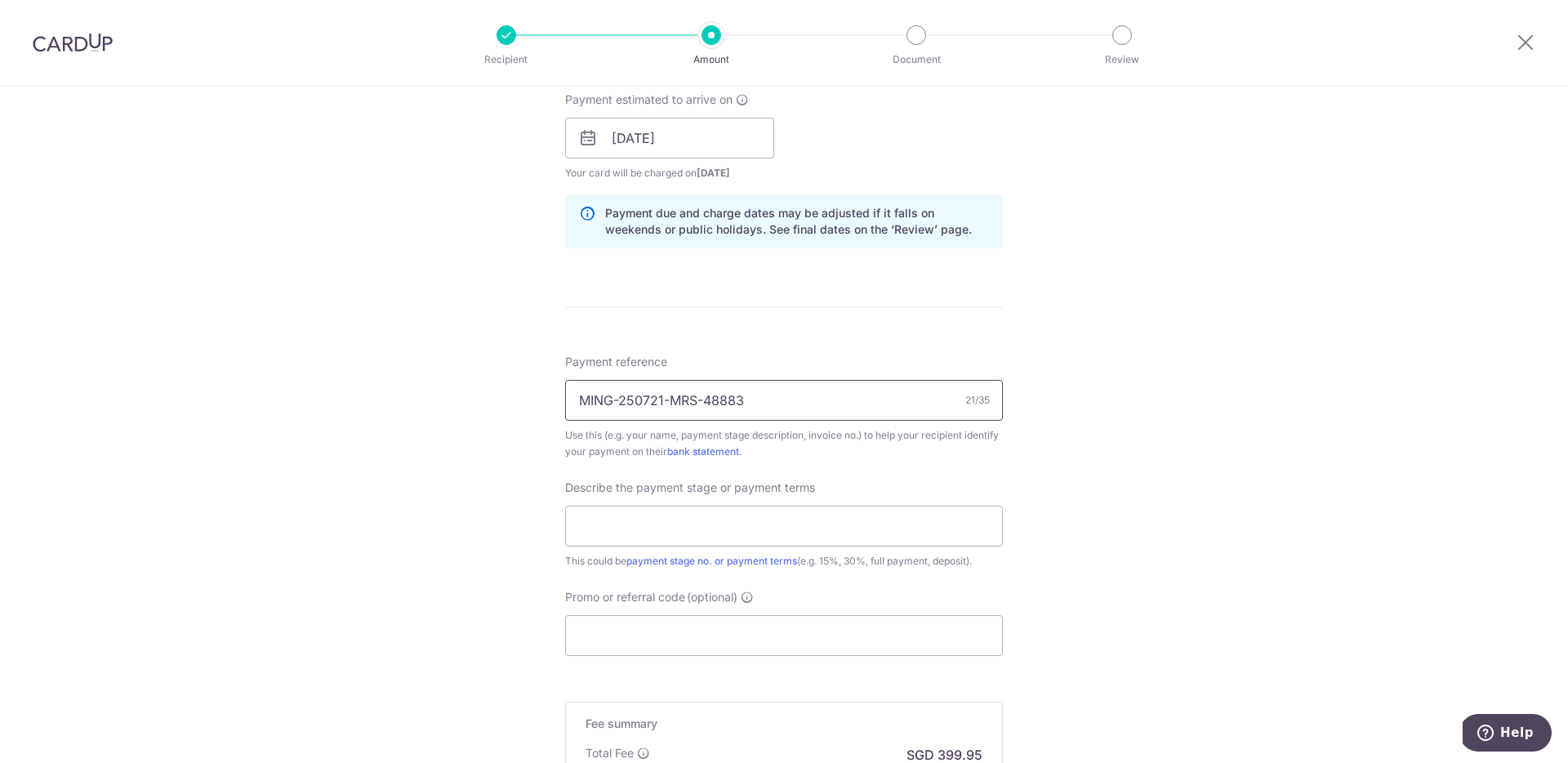
scroll to position [830, 0]
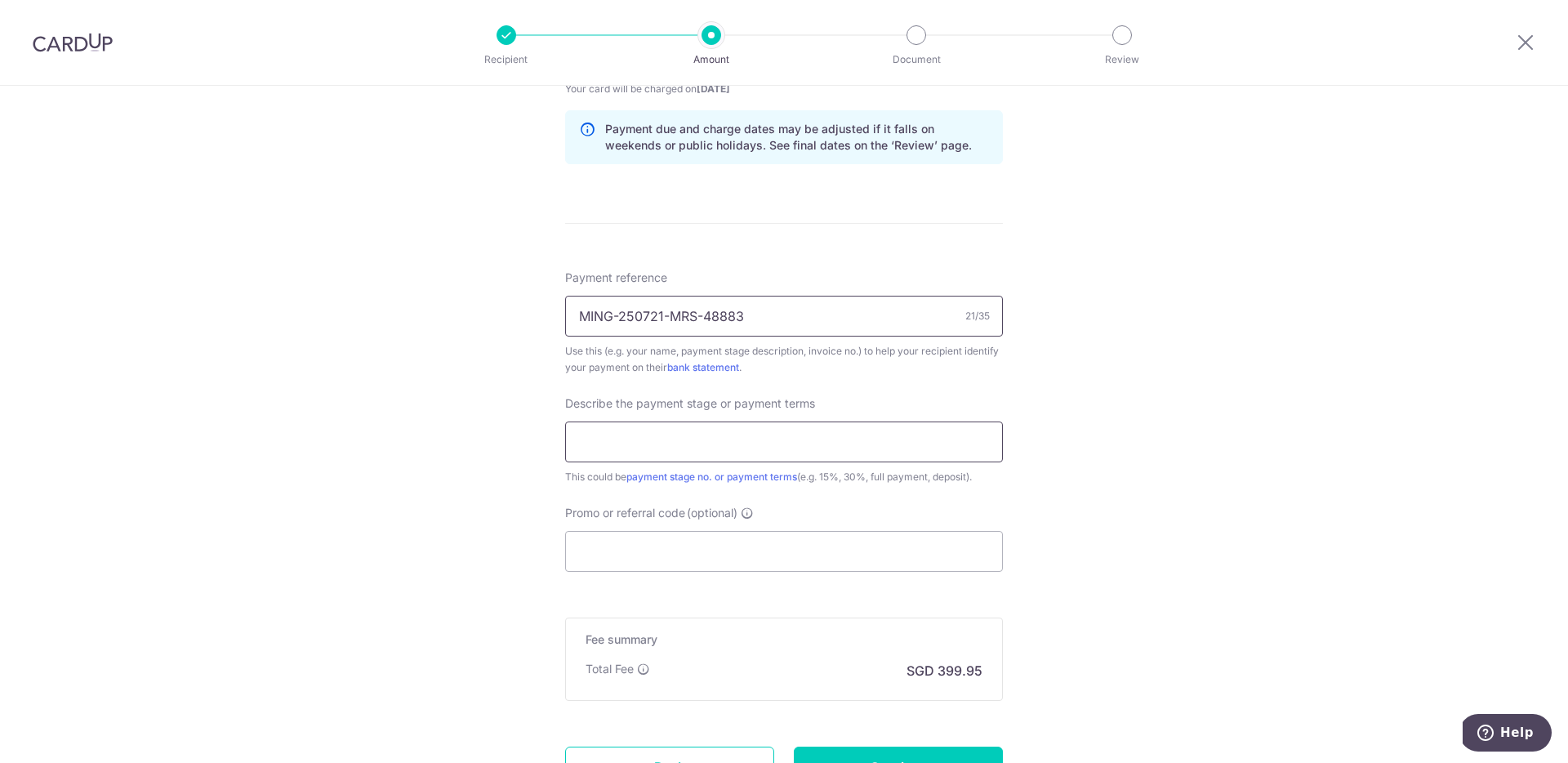
type input "MING-250721-MRS-48883"
click at [732, 447] on input "text" at bounding box center [784, 441] width 438 height 41
type input "100% payment"
click at [762, 551] on input "Promo or referral code (optional)" at bounding box center [784, 551] width 438 height 41
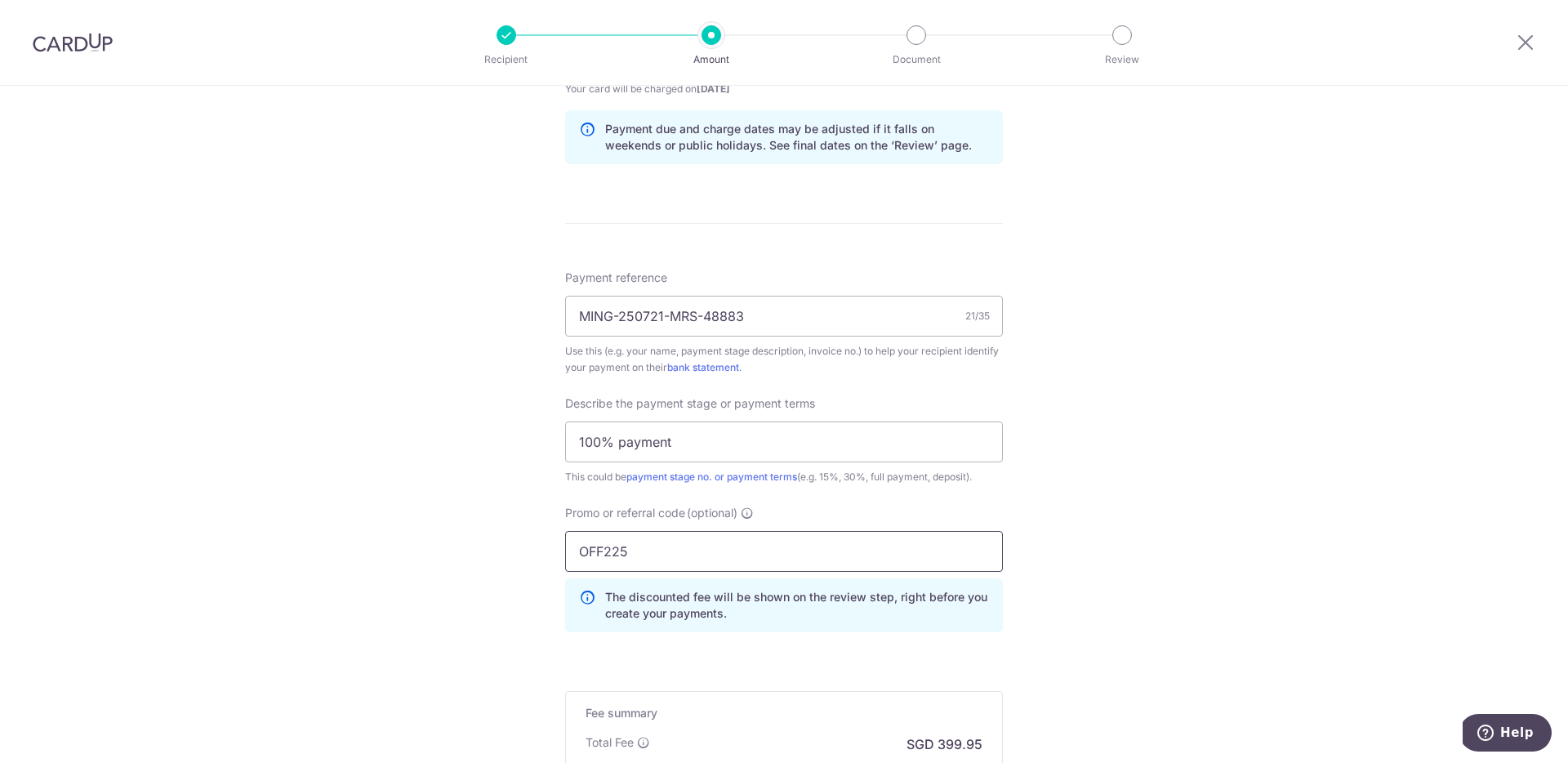
type input "OFF225"
click at [1313, 466] on div "Tell us more about your payment Enter payment amount SGD 15,382.84 15382.84 Rec…" at bounding box center [784, 120] width 1568 height 1728
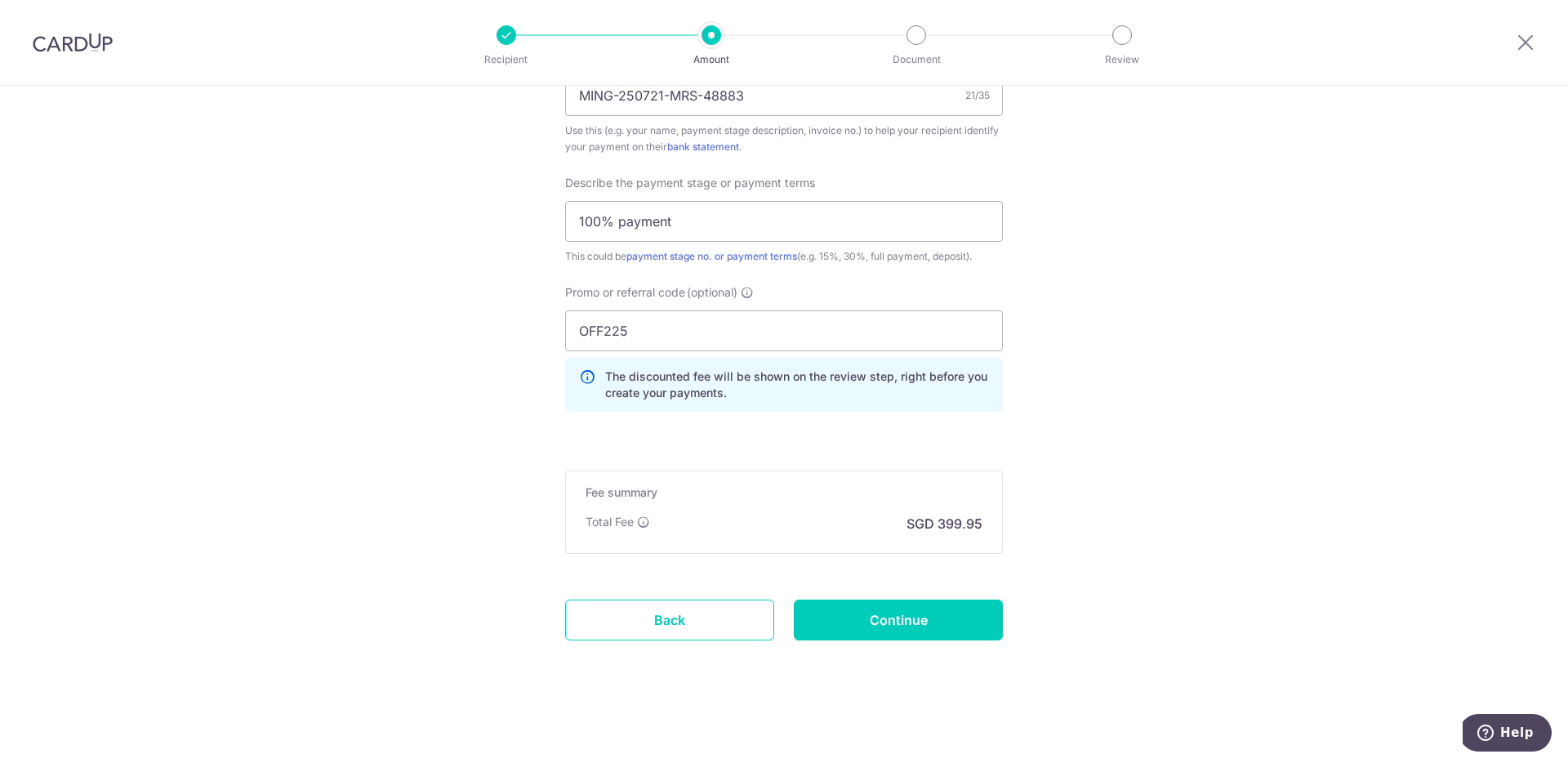
scroll to position [1040, 0]
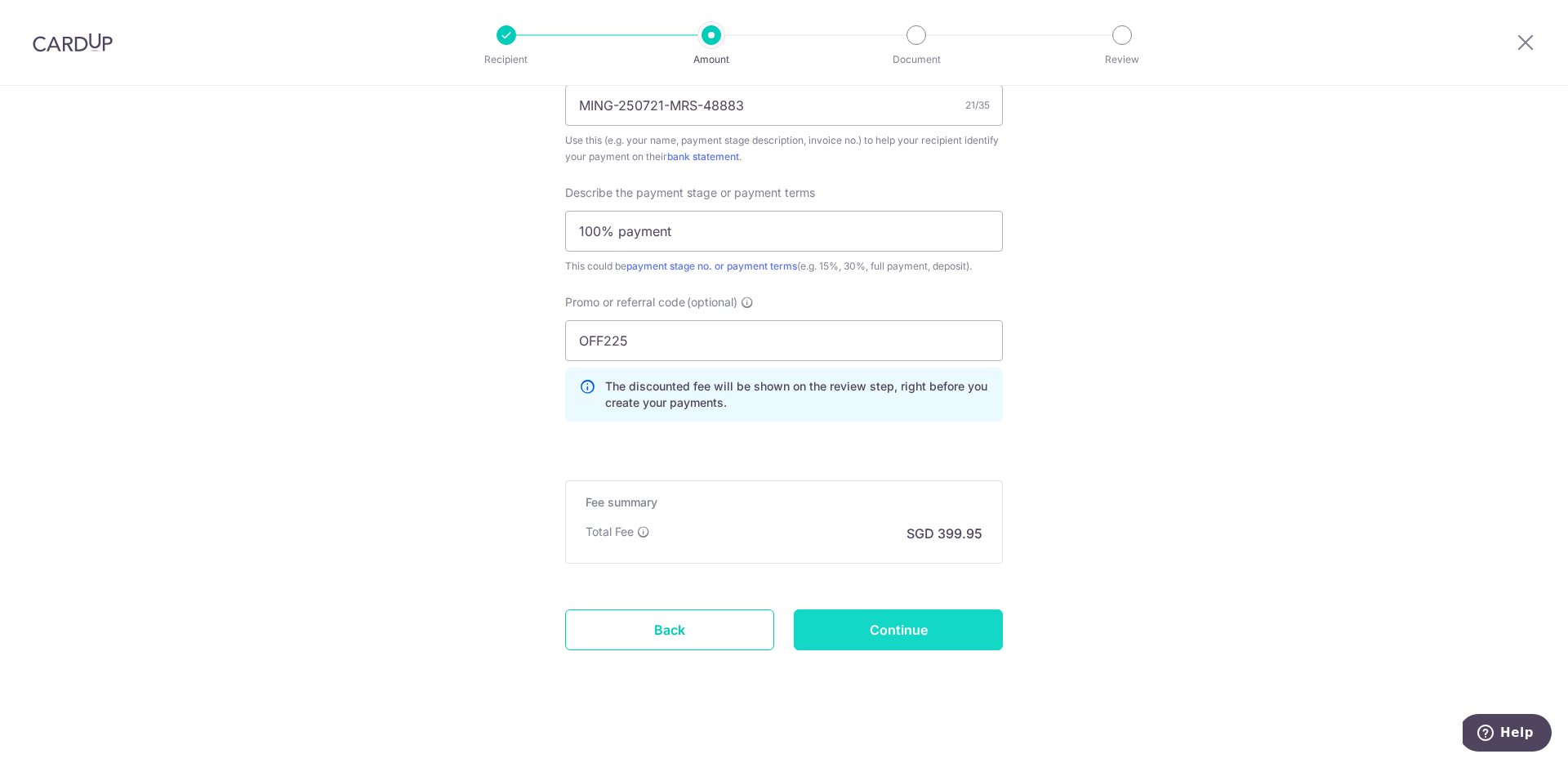
click at [910, 635] on input "Continue" at bounding box center [898, 630] width 209 height 41
type input "Create Schedule"
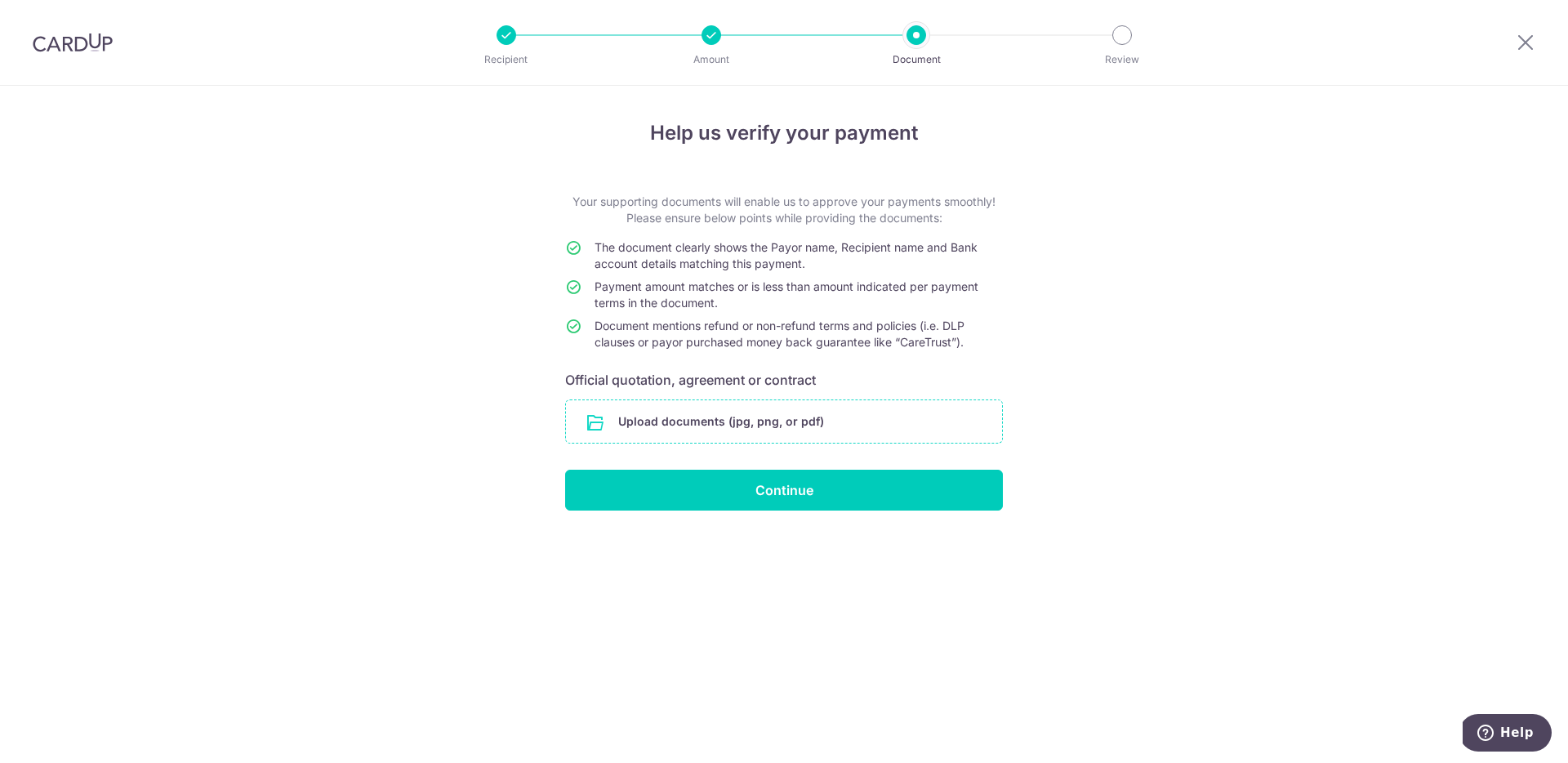
click at [695, 420] on input "file" at bounding box center [784, 421] width 436 height 42
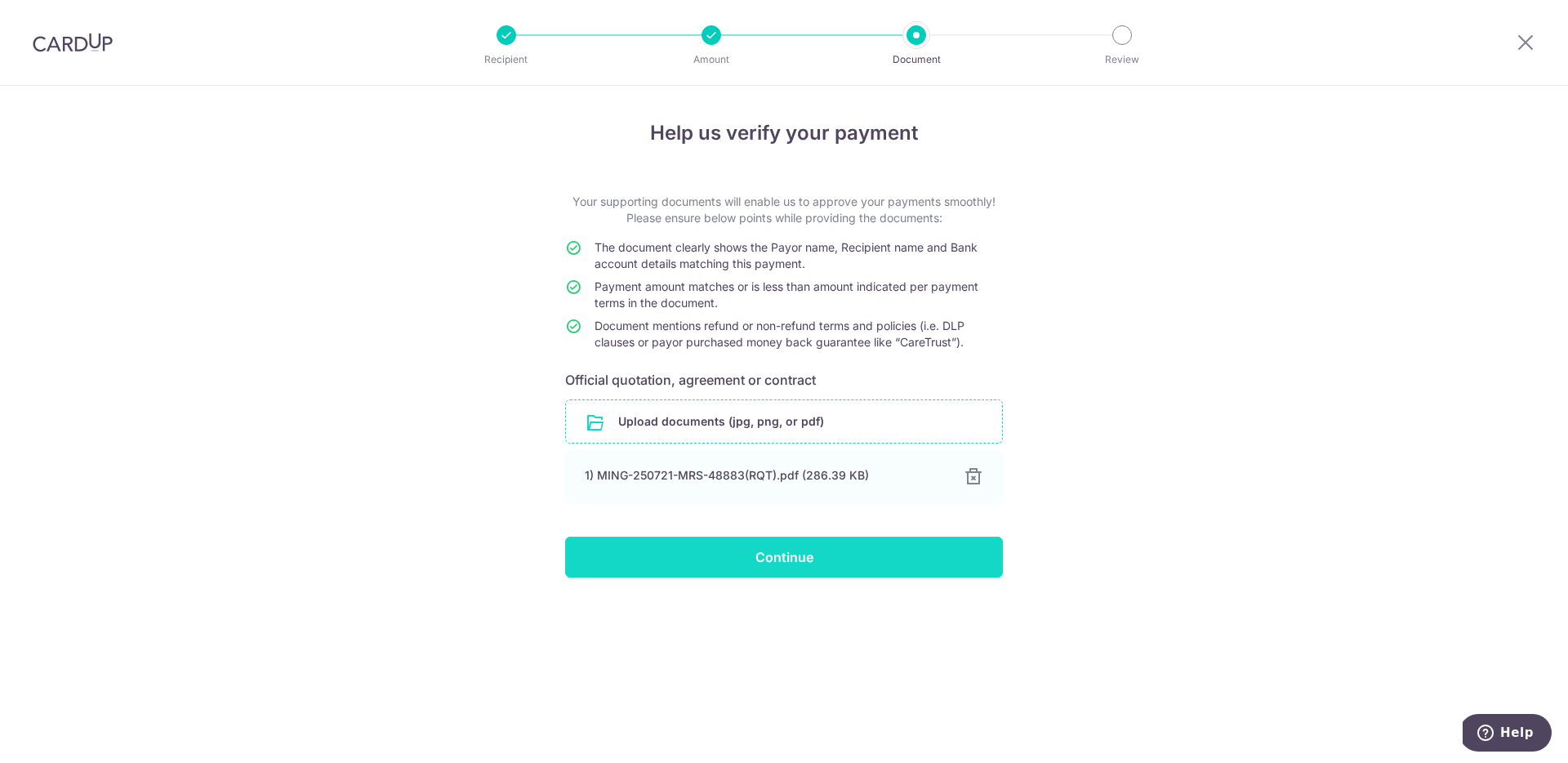
click at [841, 556] on input "Continue" at bounding box center [784, 556] width 438 height 41
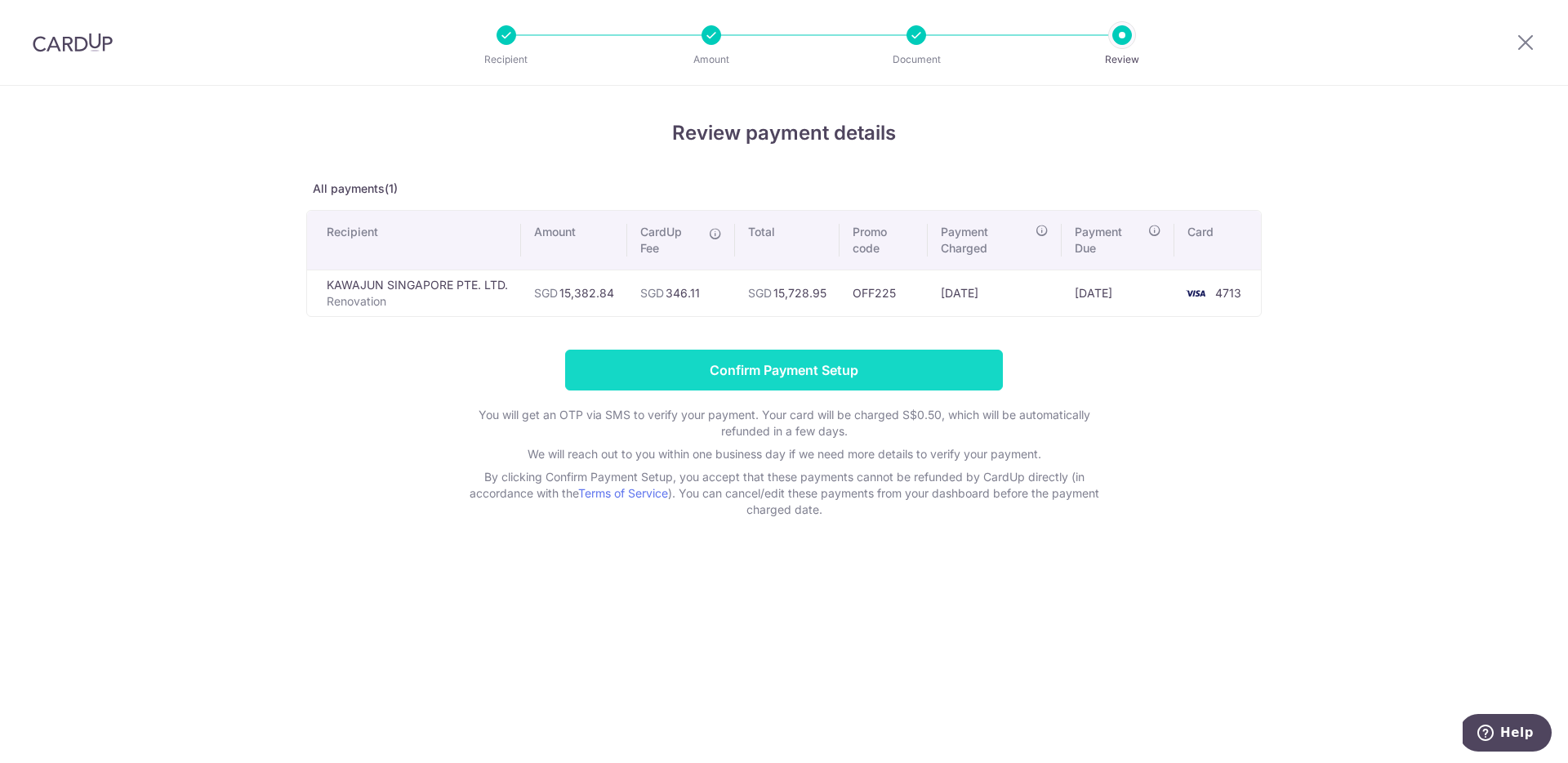
click at [874, 362] on input "Confirm Payment Setup" at bounding box center [784, 370] width 438 height 41
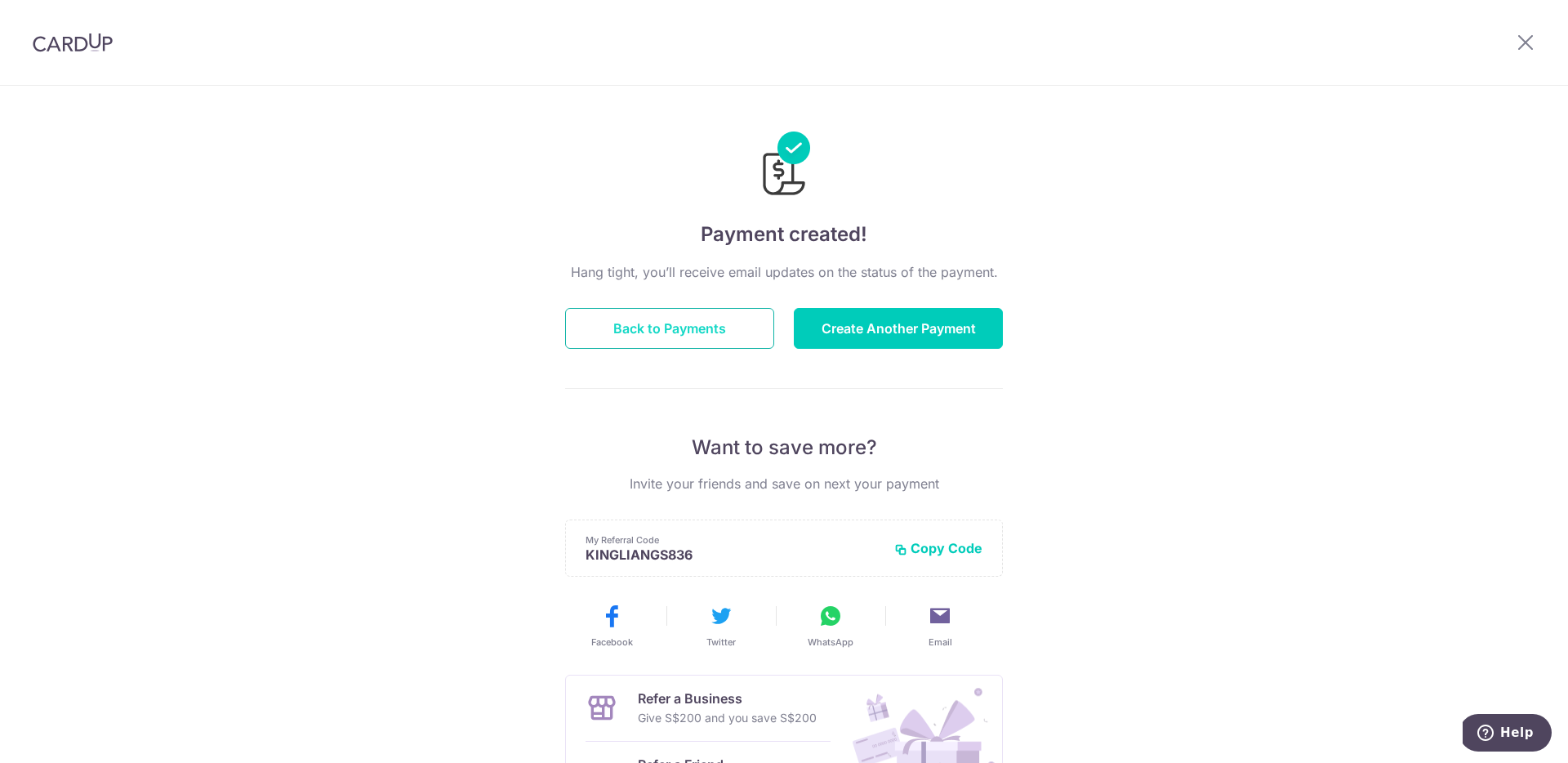
click at [736, 337] on button "Back to Payments" at bounding box center [670, 328] width 209 height 41
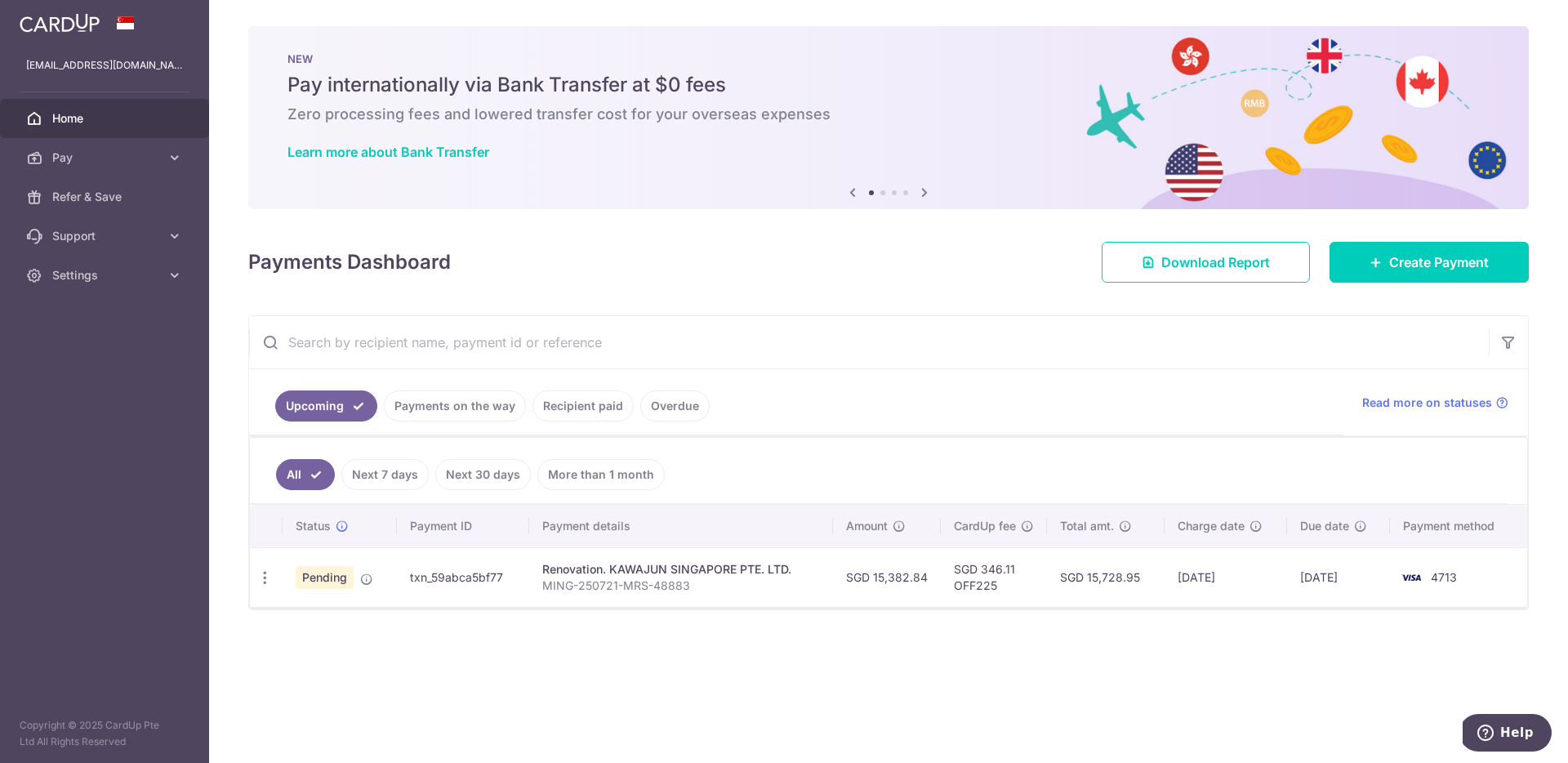
click at [889, 571] on td "SGD 15,382.84" at bounding box center [886, 577] width 107 height 60
